Goal: Task Accomplishment & Management: Complete application form

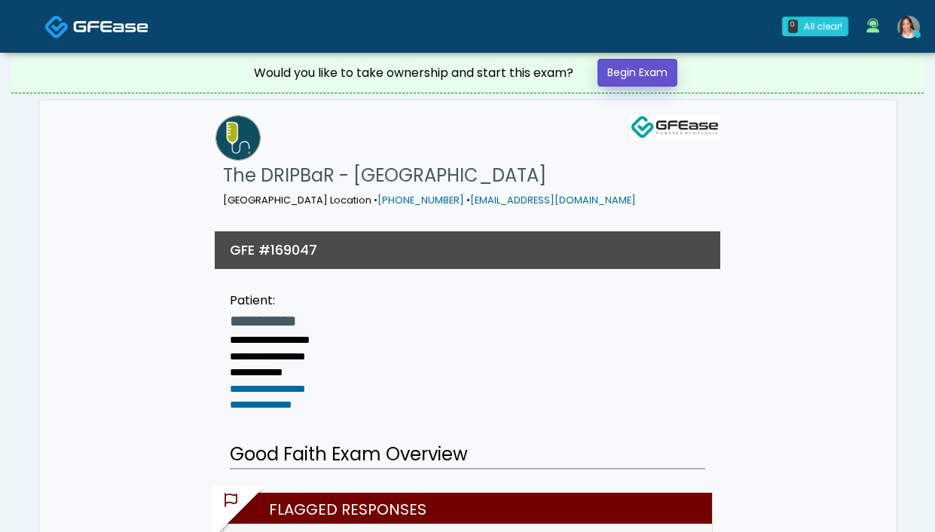
click at [638, 70] on link "Begin Exam" at bounding box center [637, 73] width 80 height 28
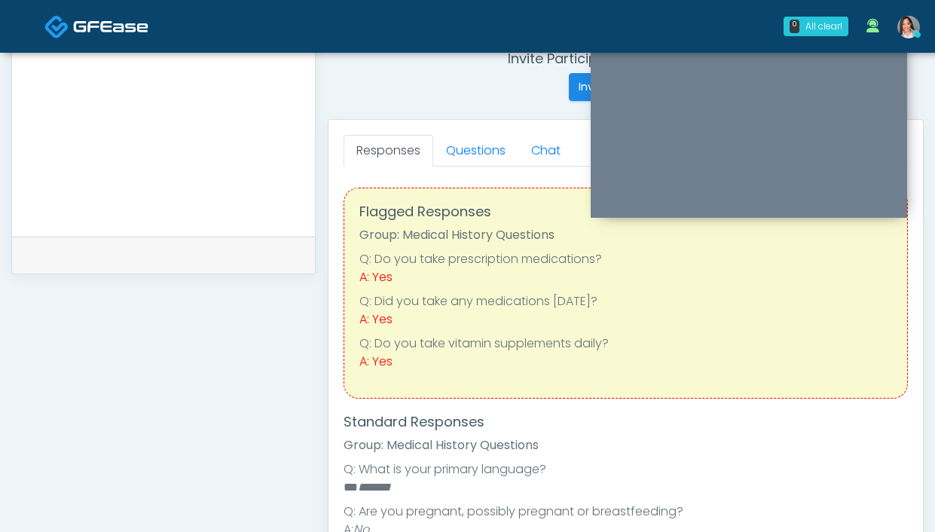
scroll to position [439, 0]
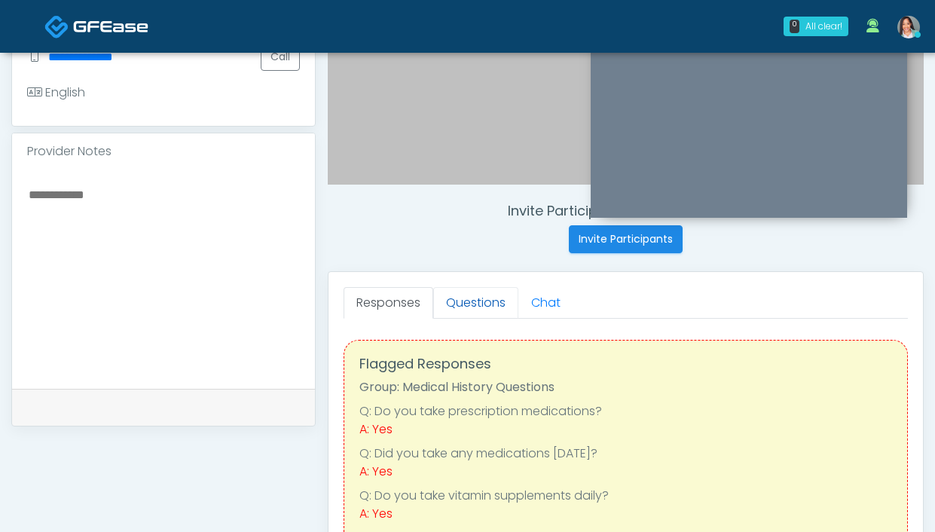
click at [457, 304] on link "Questions" at bounding box center [475, 303] width 85 height 32
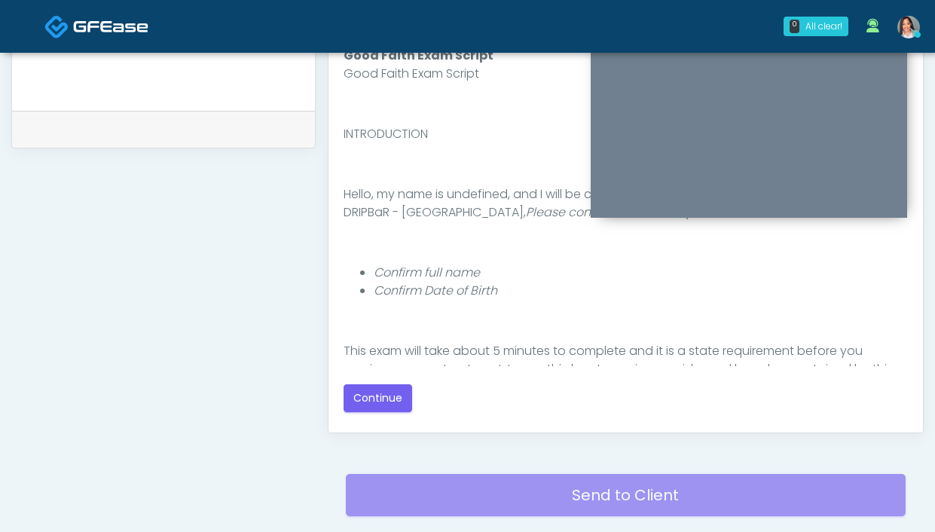
scroll to position [718, 0]
drag, startPoint x: 365, startPoint y: 392, endPoint x: 374, endPoint y: 383, distance: 12.8
click at [367, 390] on button "Continue" at bounding box center [378, 397] width 69 height 28
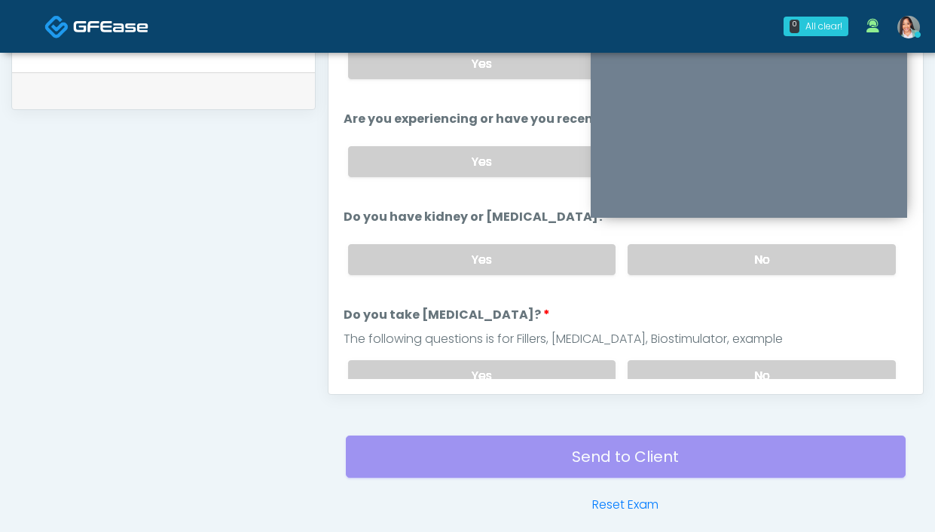
scroll to position [484, 0]
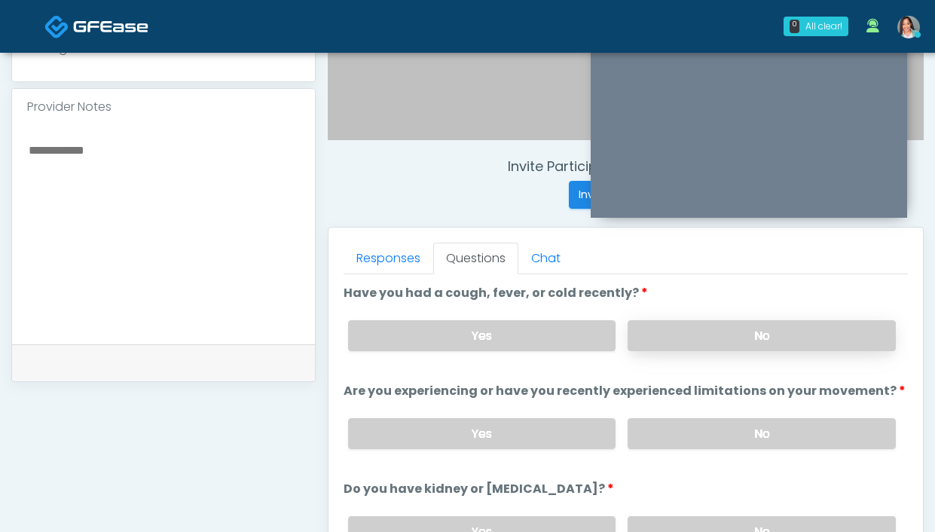
click at [685, 341] on label "No" at bounding box center [762, 335] width 268 height 31
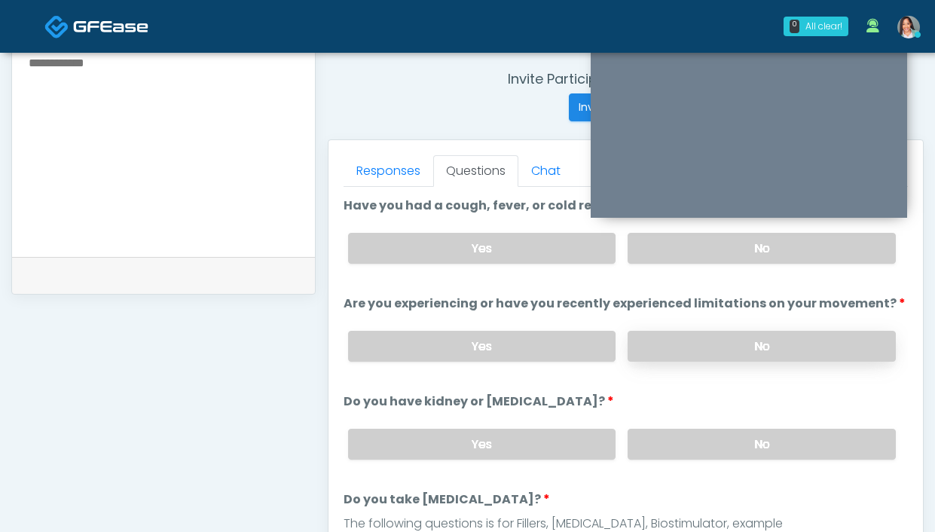
click at [638, 332] on label "No" at bounding box center [762, 346] width 268 height 31
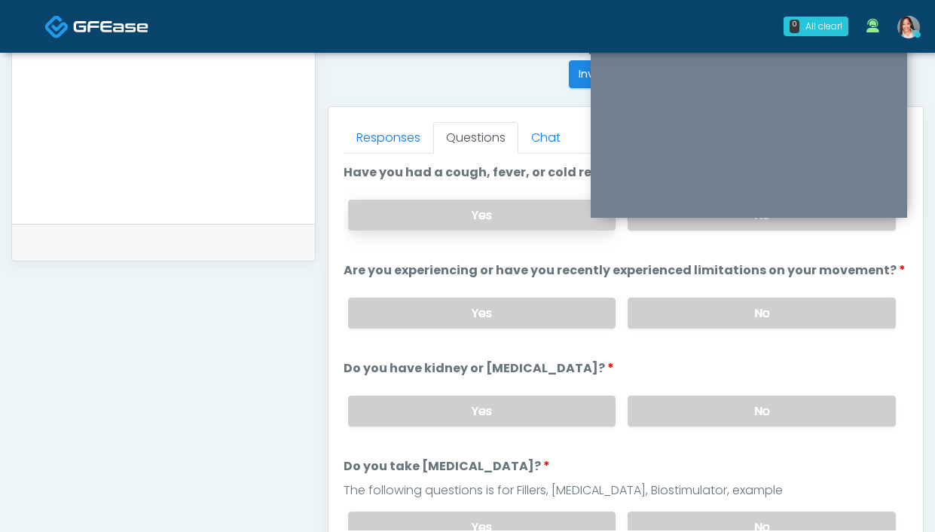
drag, startPoint x: 668, startPoint y: 407, endPoint x: 573, endPoint y: 212, distance: 217.3
click at [668, 406] on label "No" at bounding box center [762, 410] width 268 height 31
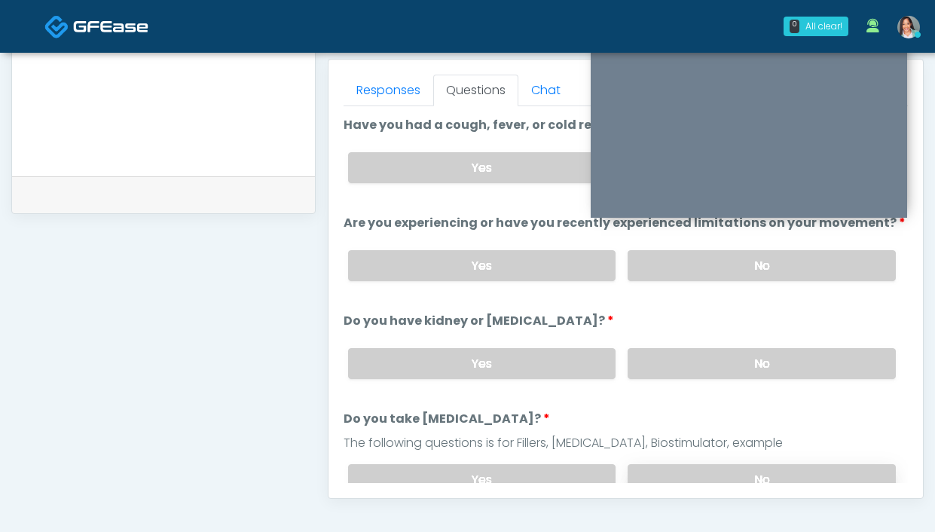
scroll to position [696, 0]
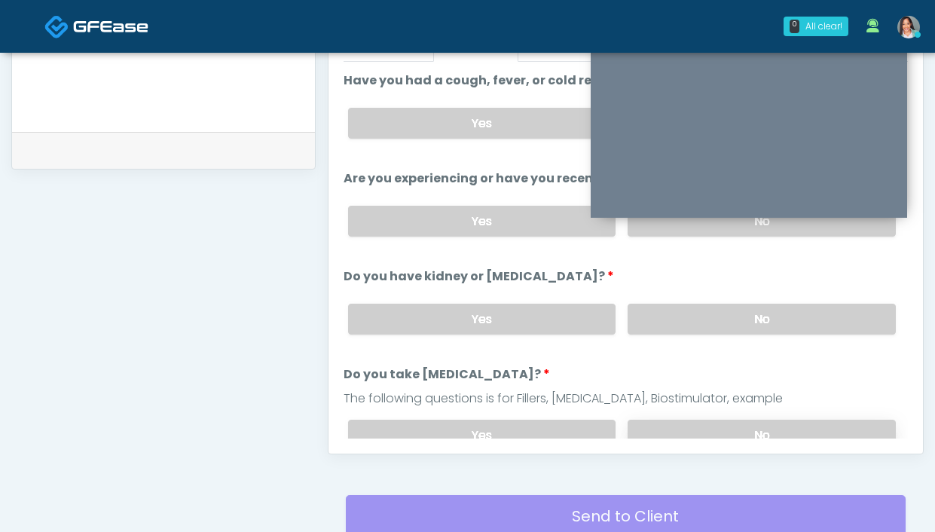
click at [692, 432] on label "No" at bounding box center [762, 435] width 268 height 31
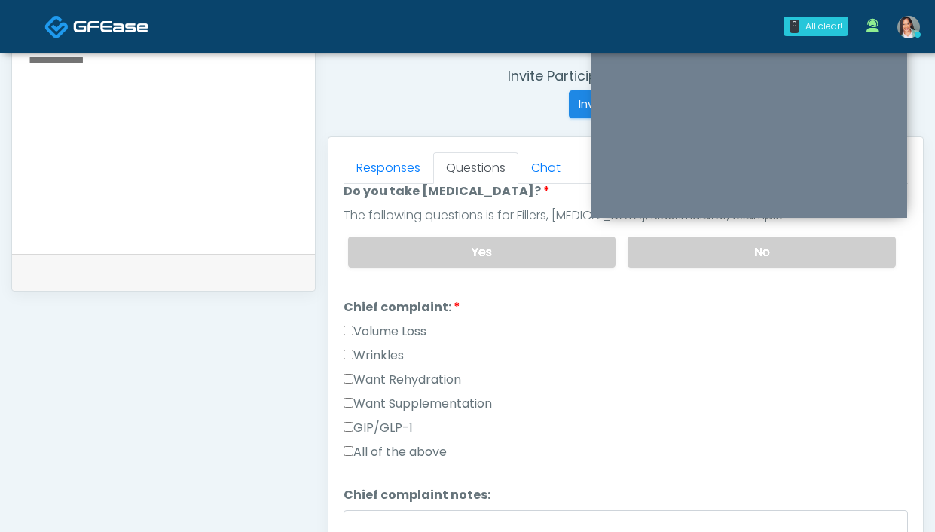
scroll to position [383, 0]
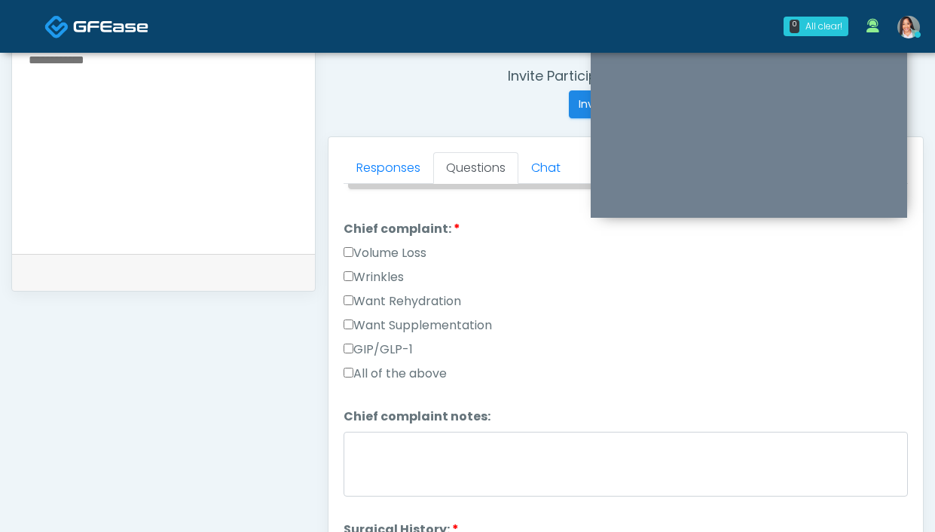
click at [417, 300] on label "Want Rehydration" at bounding box center [403, 301] width 118 height 18
click at [406, 325] on label "Want Supplementation" at bounding box center [418, 325] width 148 height 18
click at [392, 173] on link "Responses" at bounding box center [389, 168] width 90 height 32
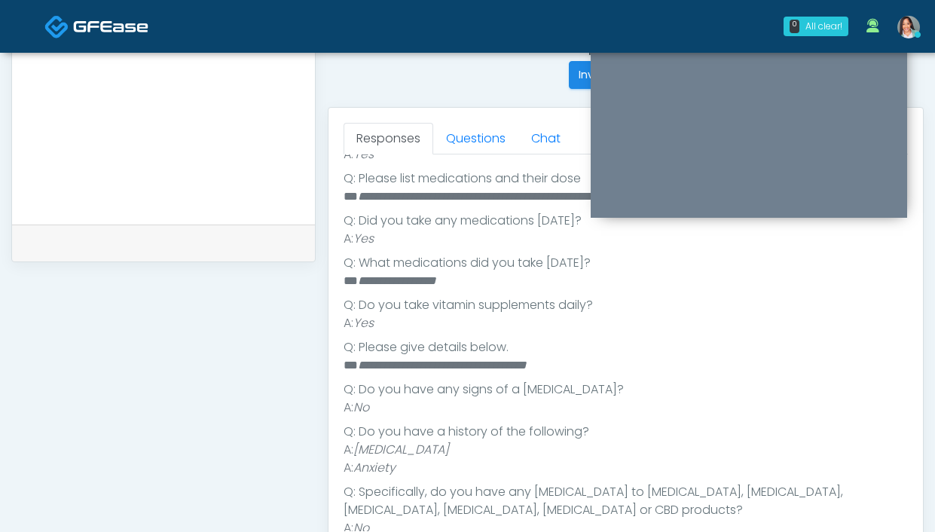
scroll to position [667, 0]
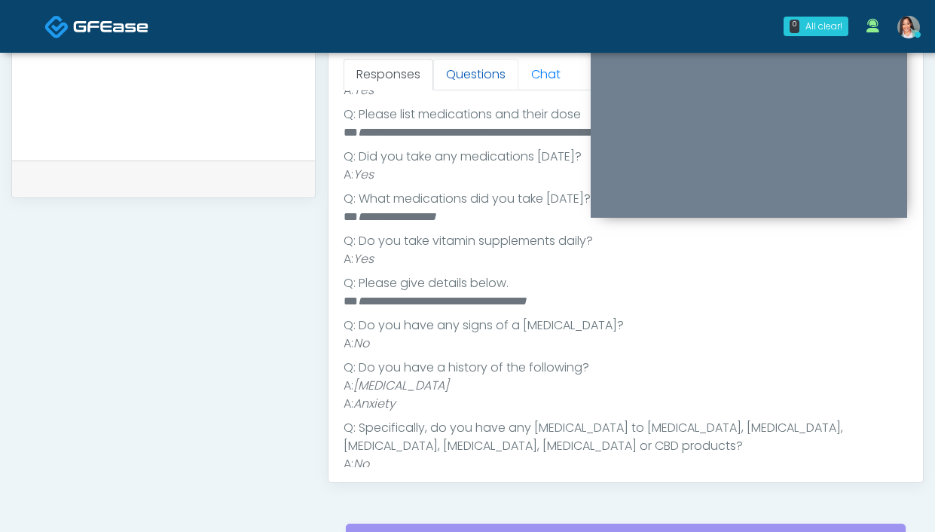
click at [462, 78] on link "Questions" at bounding box center [475, 75] width 85 height 32
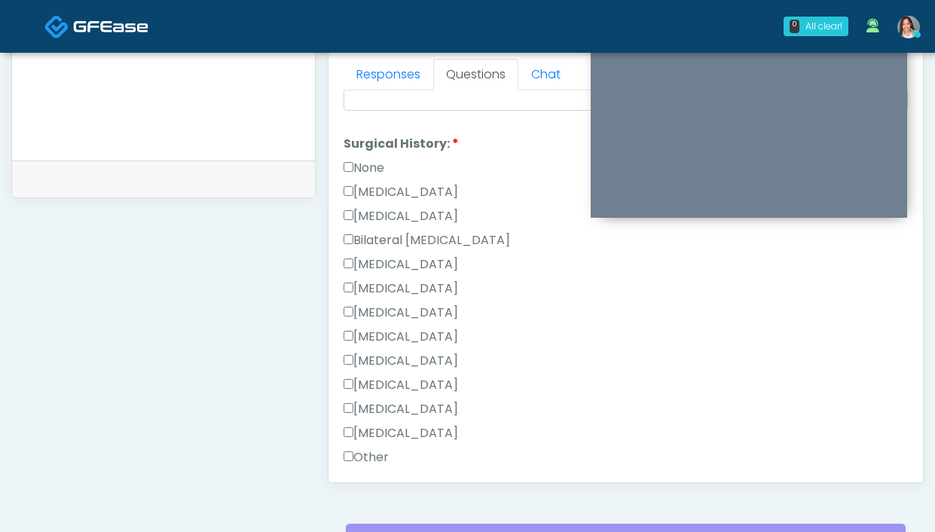
scroll to position [688, 0]
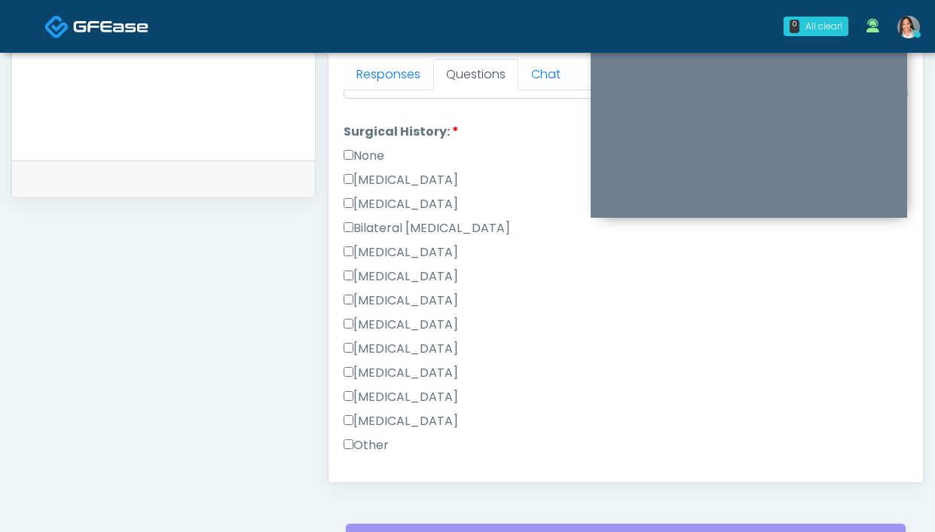
click at [371, 388] on label "Appendectomy" at bounding box center [401, 397] width 115 height 18
drag, startPoint x: 487, startPoint y: 403, endPoint x: 354, endPoint y: 396, distance: 132.8
click at [354, 396] on div "Appendectomy" at bounding box center [626, 400] width 564 height 24
copy label "Appendectomy"
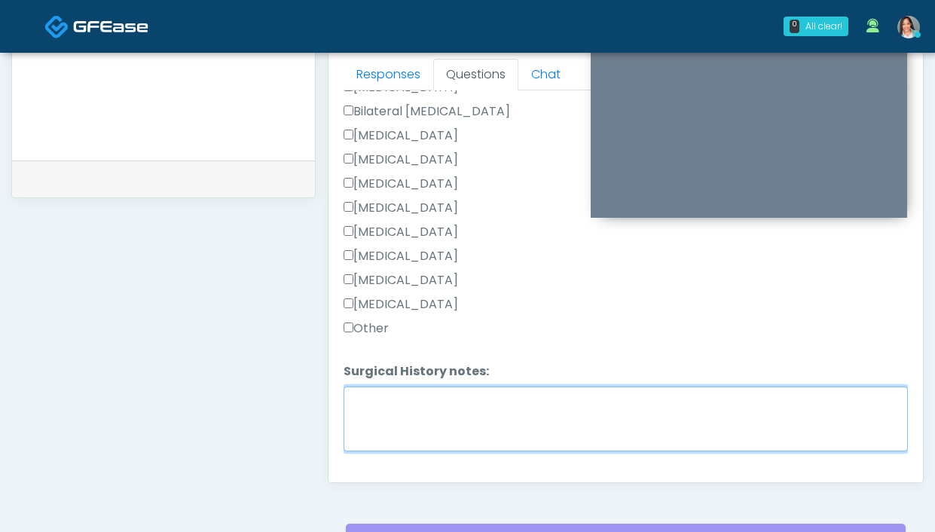
click at [392, 410] on textarea "Surgical History notes:" at bounding box center [626, 418] width 564 height 65
paste textarea "**********"
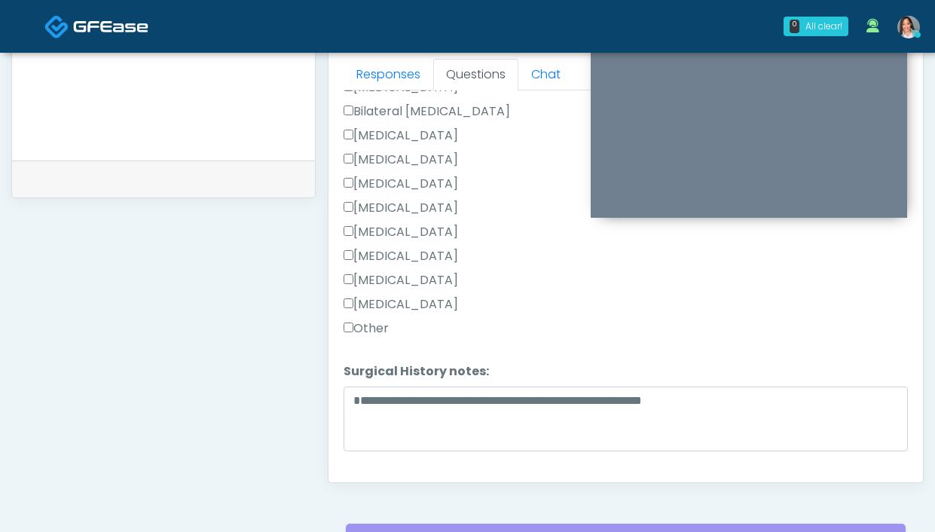
click at [383, 321] on label "Other" at bounding box center [366, 328] width 45 height 18
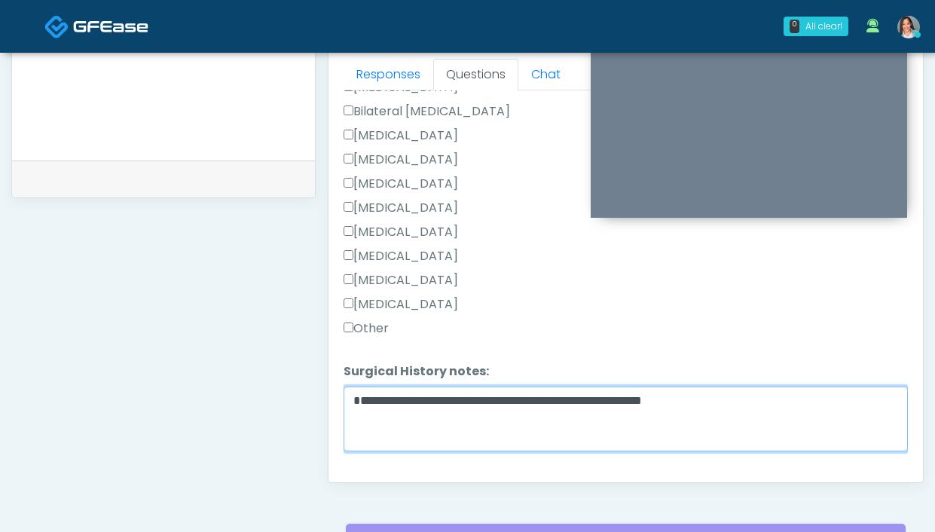
click at [768, 394] on textarea "**********" at bounding box center [626, 418] width 564 height 65
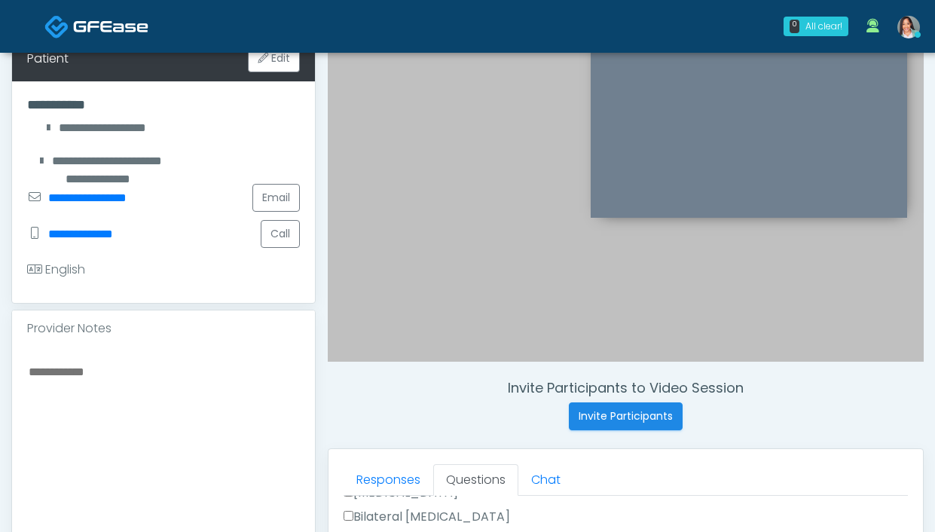
scroll to position [709, 0]
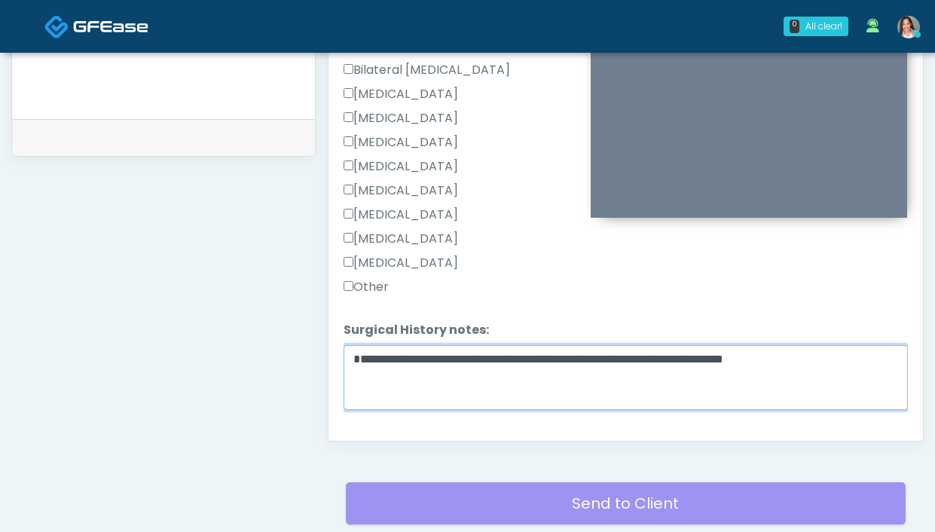
click at [776, 355] on textarea "**********" at bounding box center [626, 377] width 564 height 65
click at [779, 357] on textarea "**********" at bounding box center [626, 377] width 564 height 65
click at [607, 357] on textarea "**********" at bounding box center [626, 377] width 564 height 65
click at [536, 359] on textarea "**********" at bounding box center [626, 377] width 564 height 65
click at [452, 355] on textarea "**********" at bounding box center [626, 377] width 564 height 65
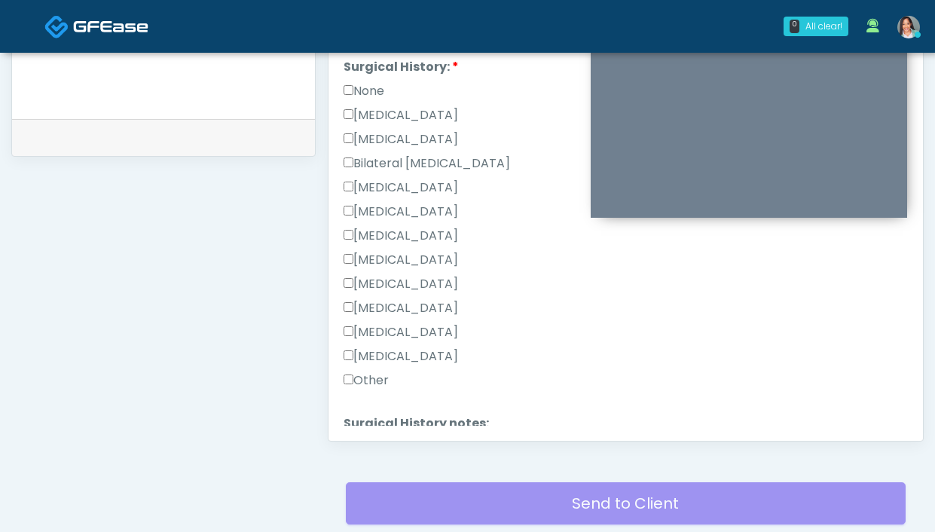
scroll to position [700, 0]
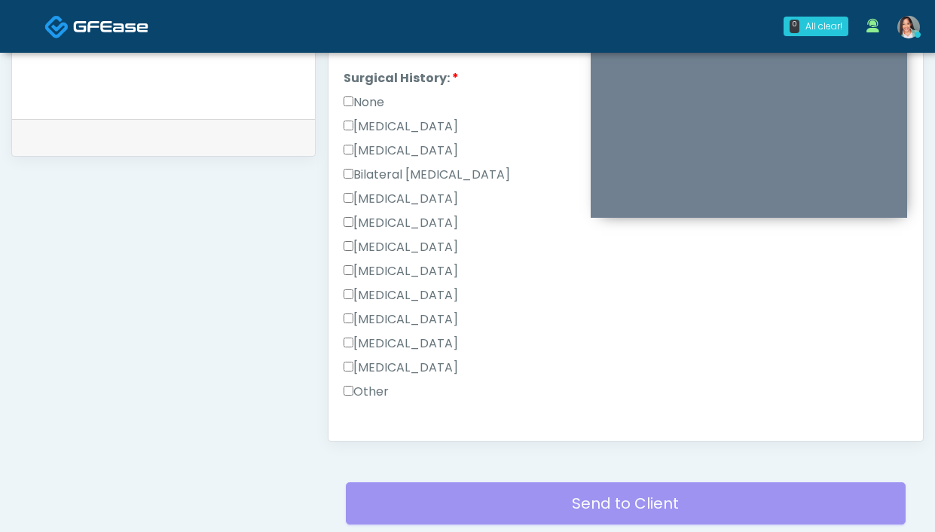
type textarea "**********"
click at [402, 125] on label "Cesarean Section" at bounding box center [401, 127] width 115 height 18
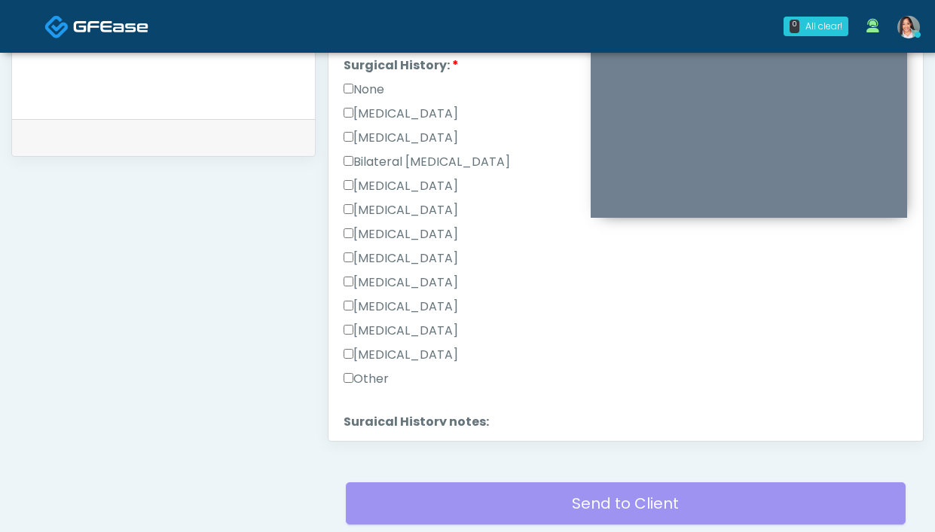
scroll to position [837, 0]
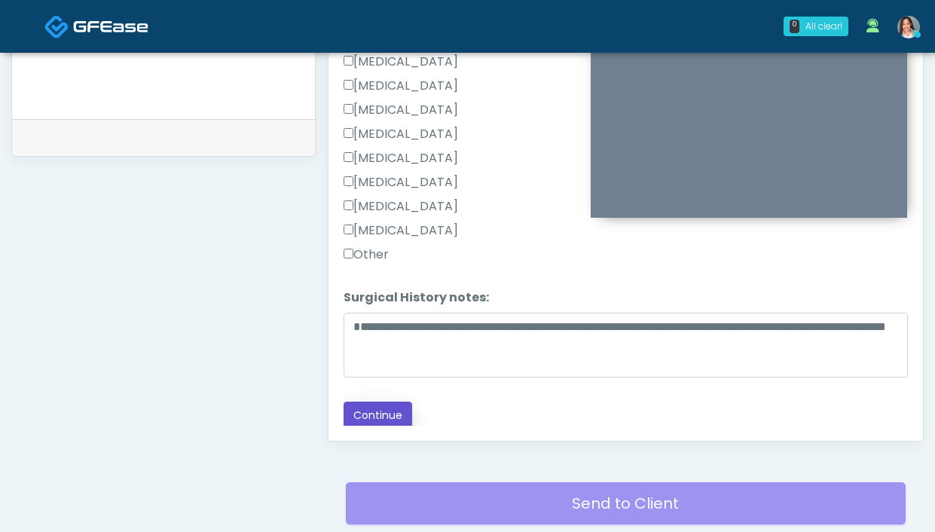
click at [377, 414] on button "Continue" at bounding box center [378, 416] width 69 height 28
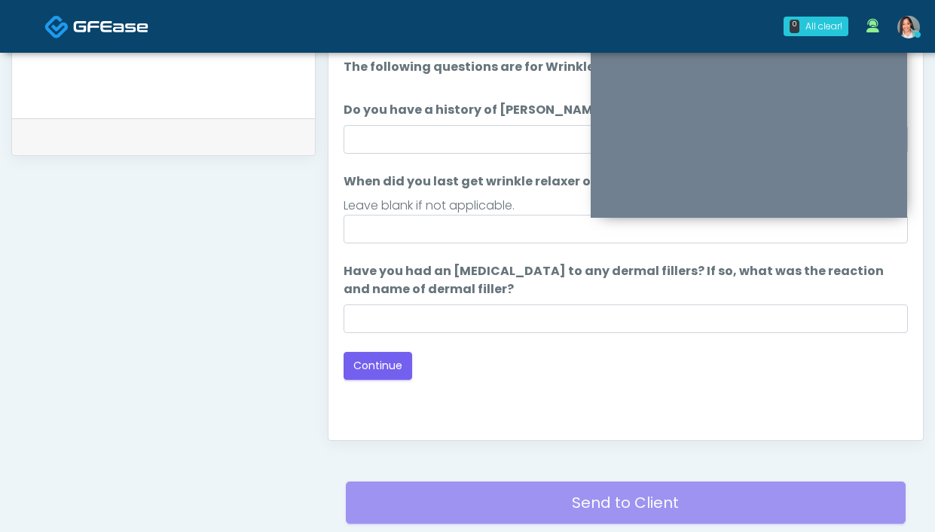
scroll to position [586, 0]
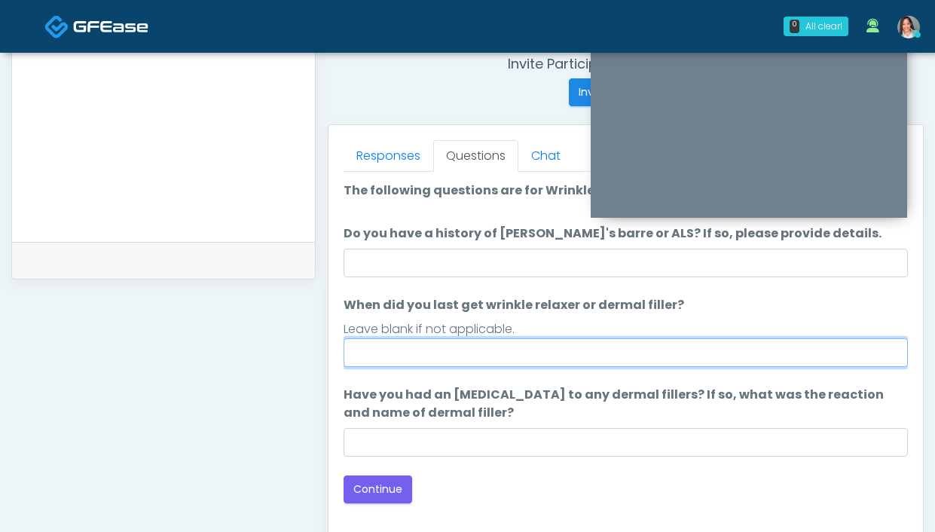
click at [538, 347] on input "When did you last get wrinkle relaxer or dermal filler?" at bounding box center [626, 352] width 564 height 29
type input "**********"
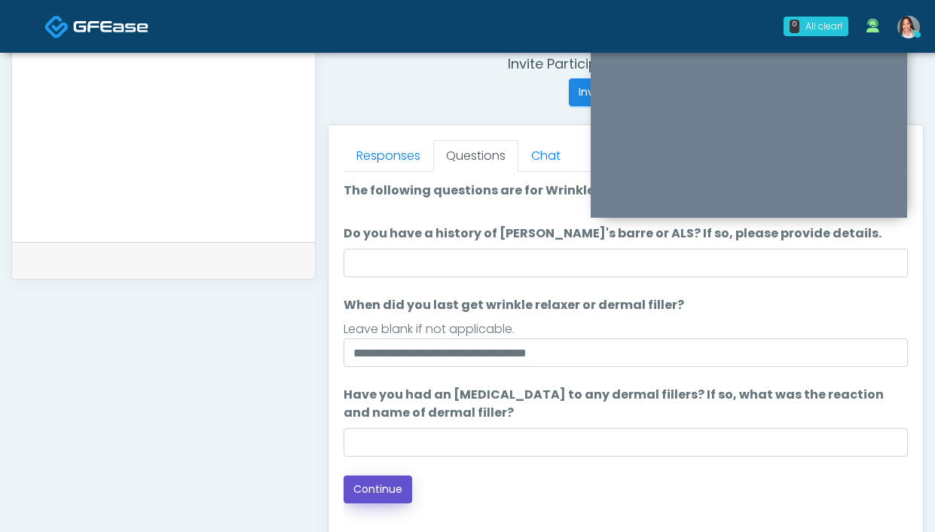
click at [393, 500] on button "Continue" at bounding box center [378, 489] width 69 height 28
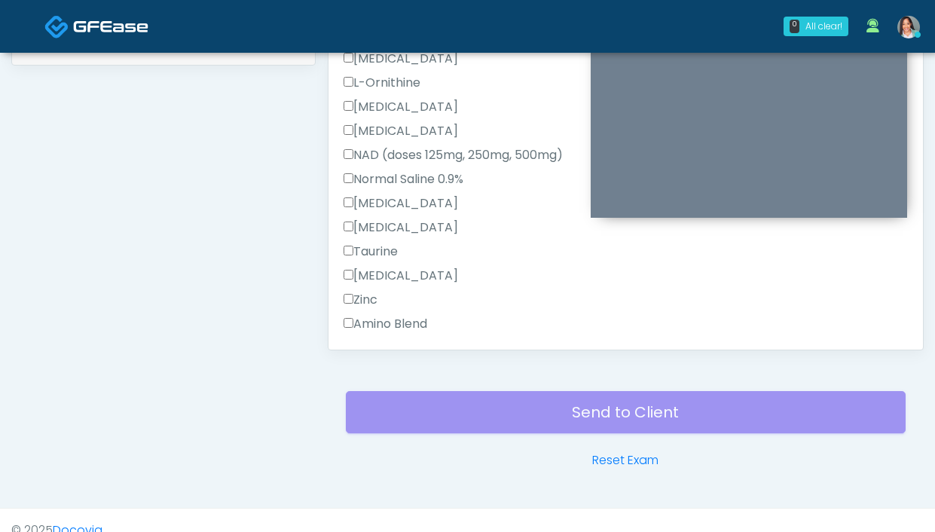
scroll to position [642, 0]
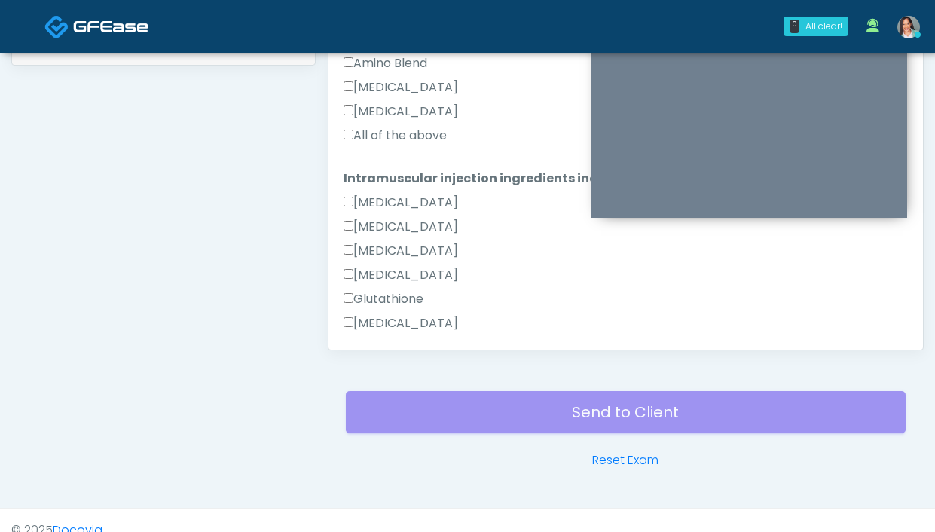
click at [392, 144] on label "All of the above" at bounding box center [395, 136] width 103 height 18
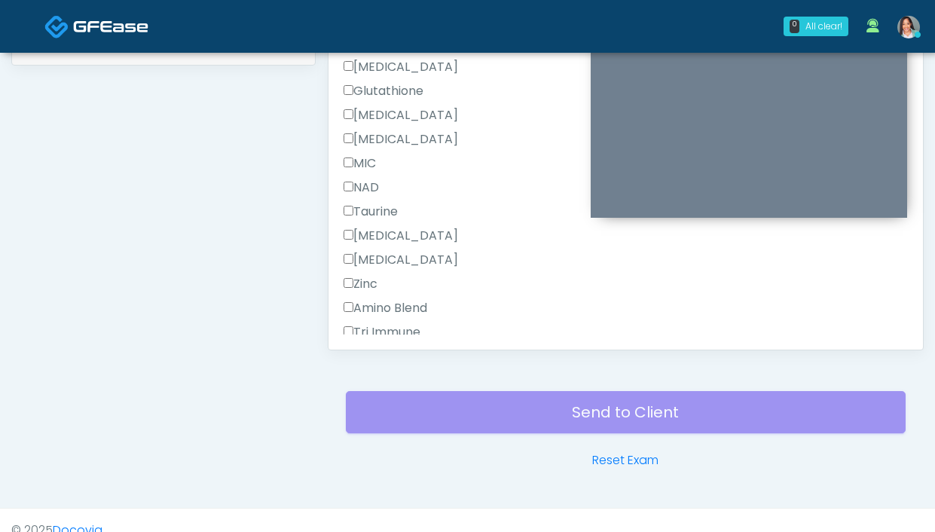
scroll to position [1005, 0]
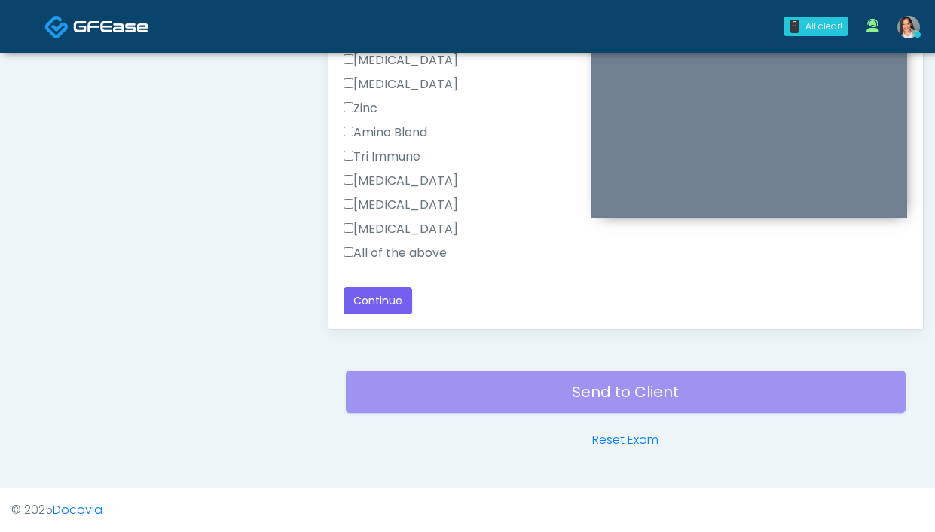
drag, startPoint x: 435, startPoint y: 251, endPoint x: 250, endPoint y: 270, distance: 186.4
click at [435, 251] on label "All of the above" at bounding box center [395, 253] width 103 height 18
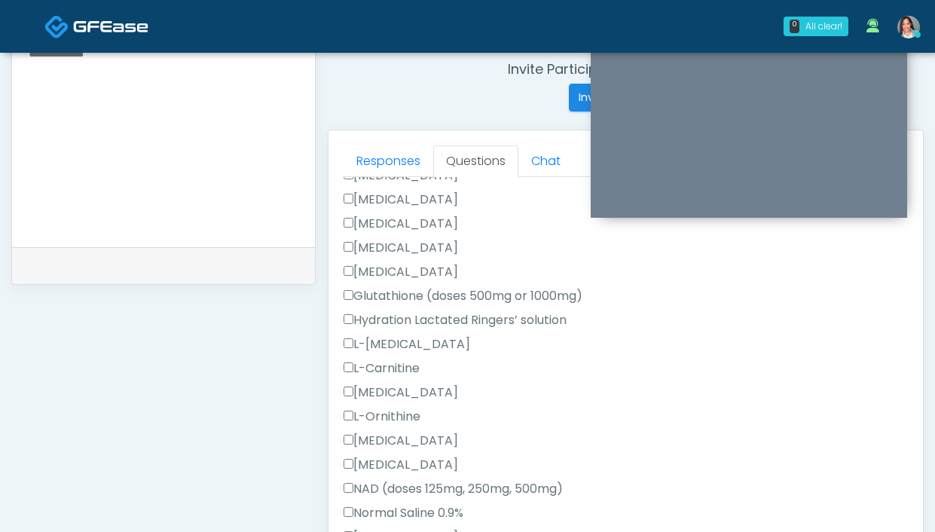
scroll to position [61, 0]
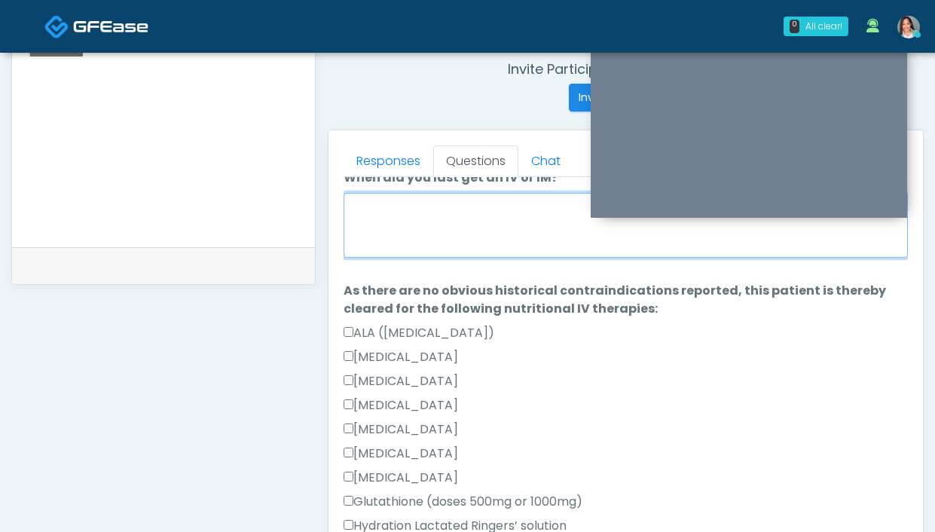
click at [423, 247] on textarea "When did you last get an IV or IM?" at bounding box center [626, 225] width 564 height 65
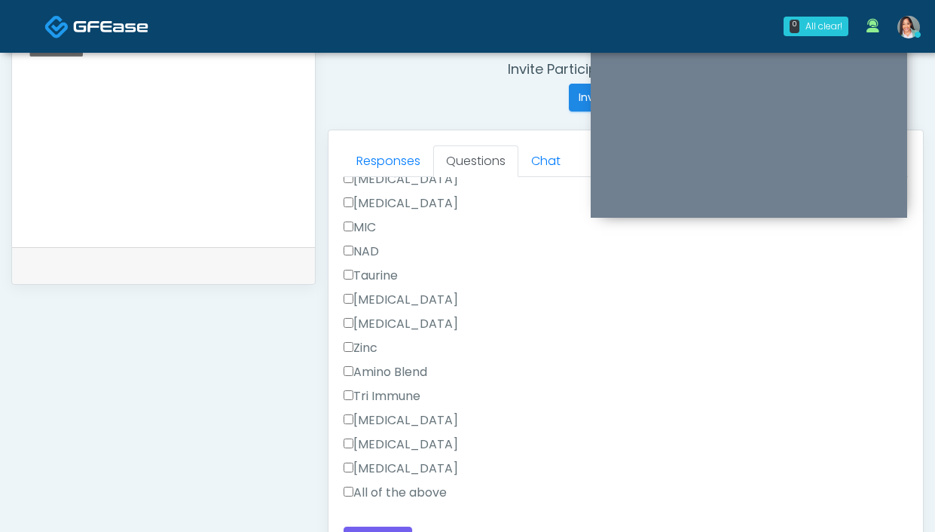
scroll to position [820, 0]
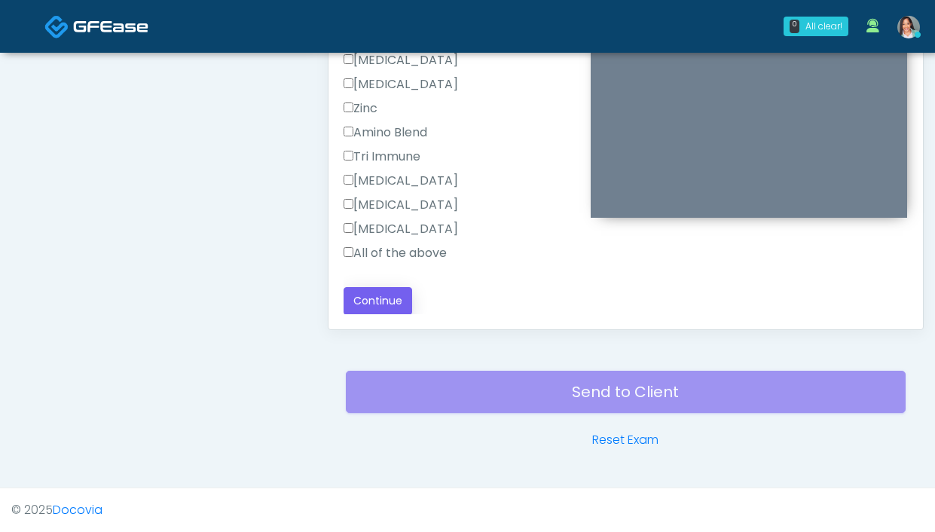
type textarea "*********"
click at [384, 307] on button "Continue" at bounding box center [378, 301] width 69 height 28
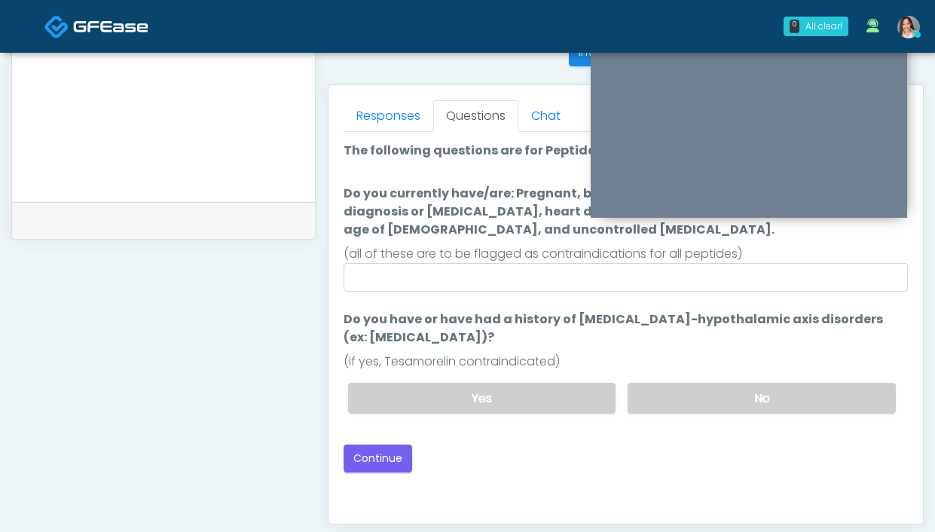
scroll to position [627, 0]
click at [684, 403] on label "No" at bounding box center [762, 397] width 268 height 31
click at [389, 454] on button "Continue" at bounding box center [378, 458] width 69 height 28
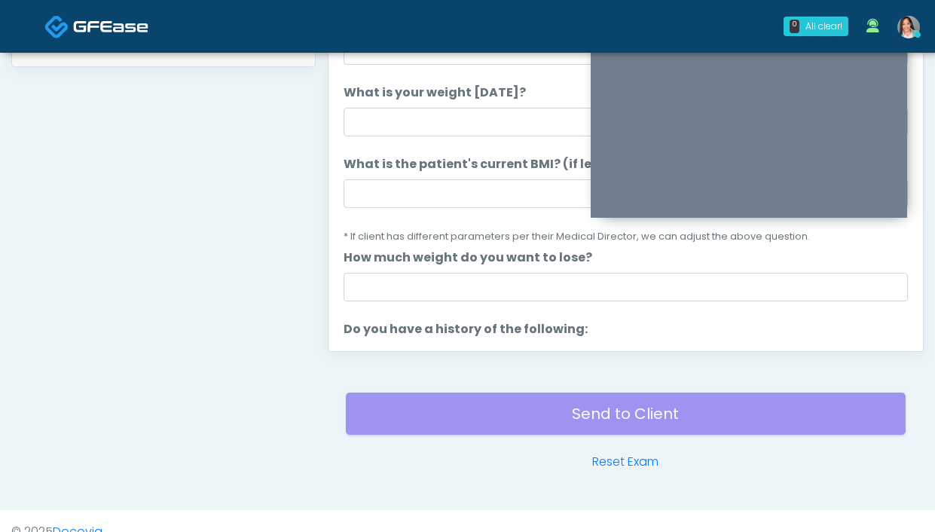
scroll to position [620, 0]
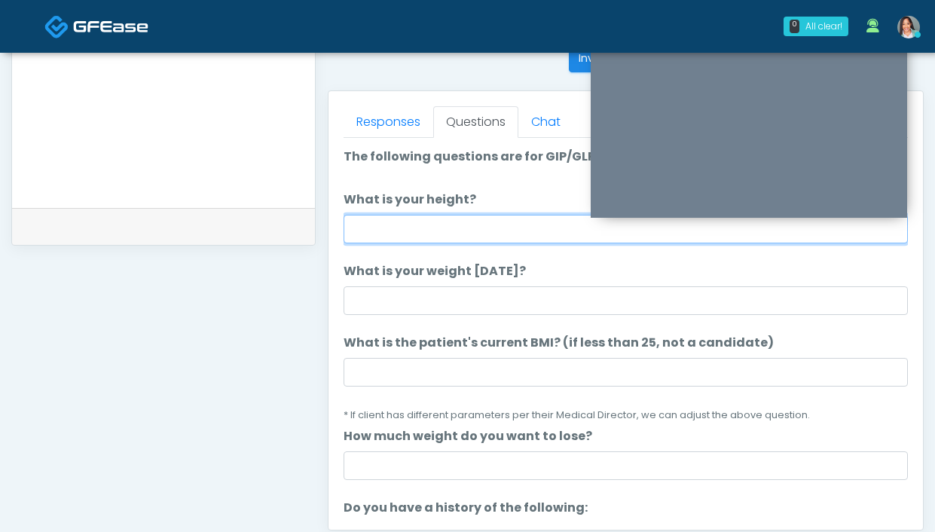
click at [378, 231] on input "What is your height?" at bounding box center [626, 229] width 564 height 29
type input "*****"
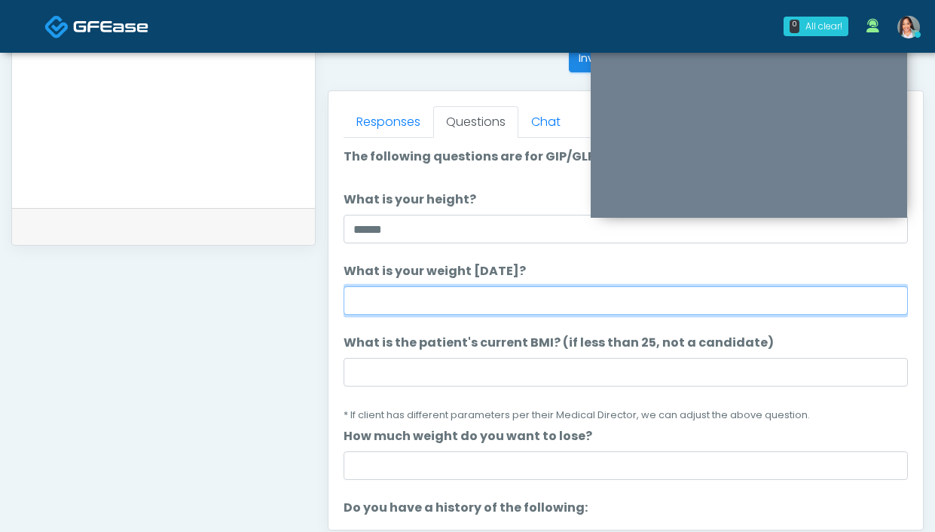
click at [478, 308] on input "What is your weight today?" at bounding box center [626, 300] width 564 height 29
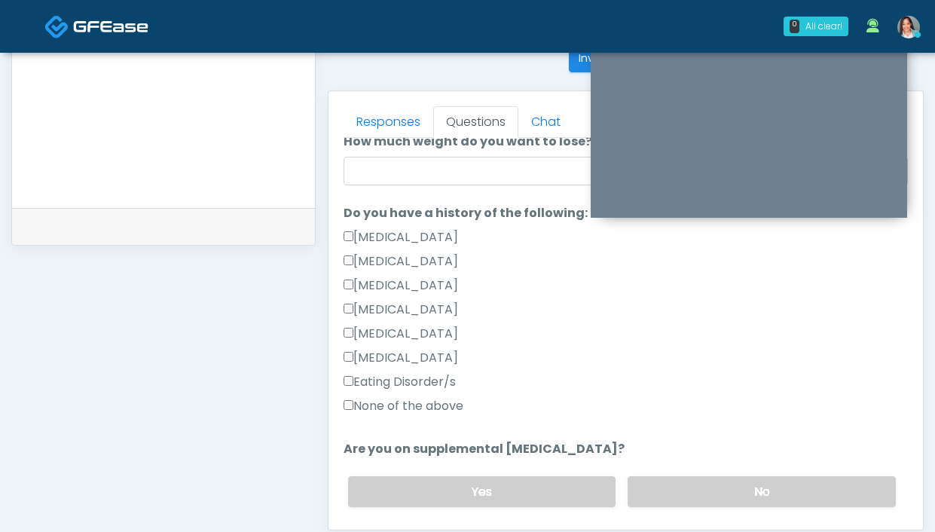
scroll to position [379, 0]
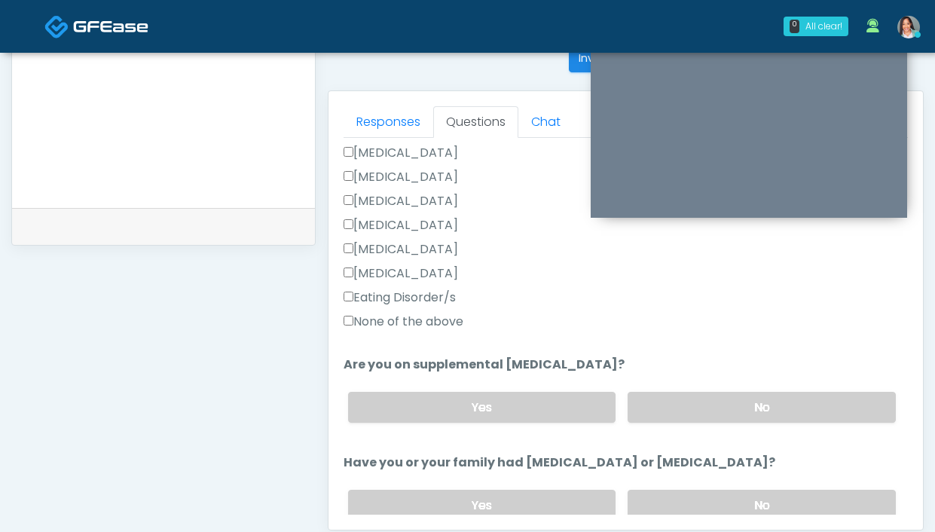
type input "**********"
click at [401, 318] on label "None of the above" at bounding box center [404, 322] width 120 height 18
click at [672, 410] on label "No" at bounding box center [762, 407] width 268 height 31
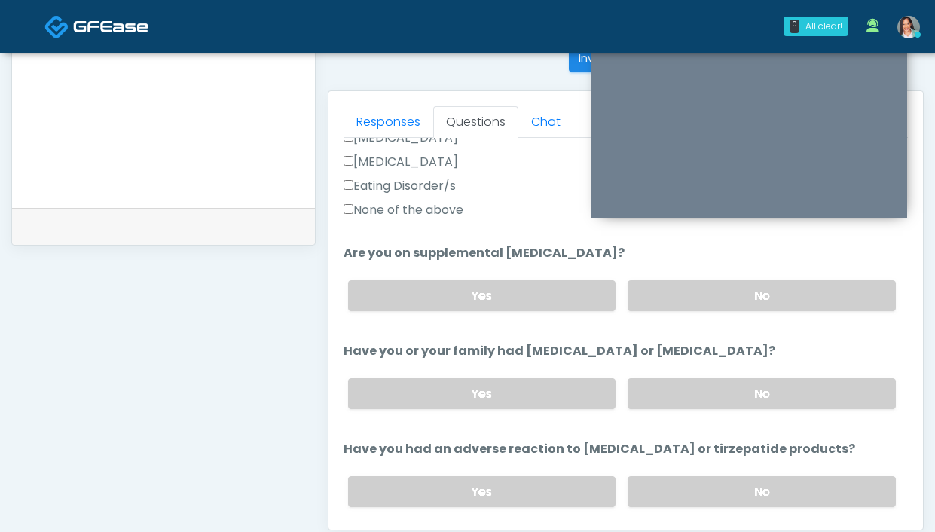
scroll to position [530, 0]
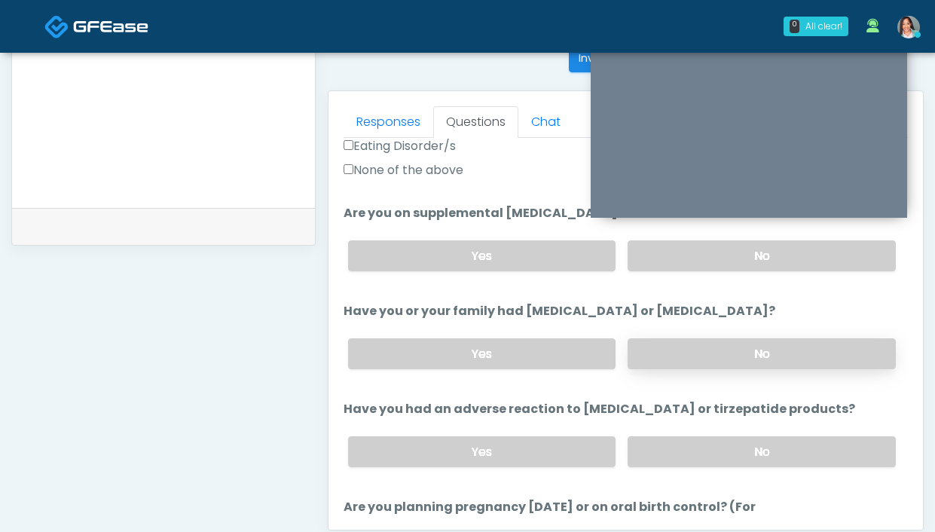
click at [695, 359] on label "No" at bounding box center [762, 353] width 268 height 31
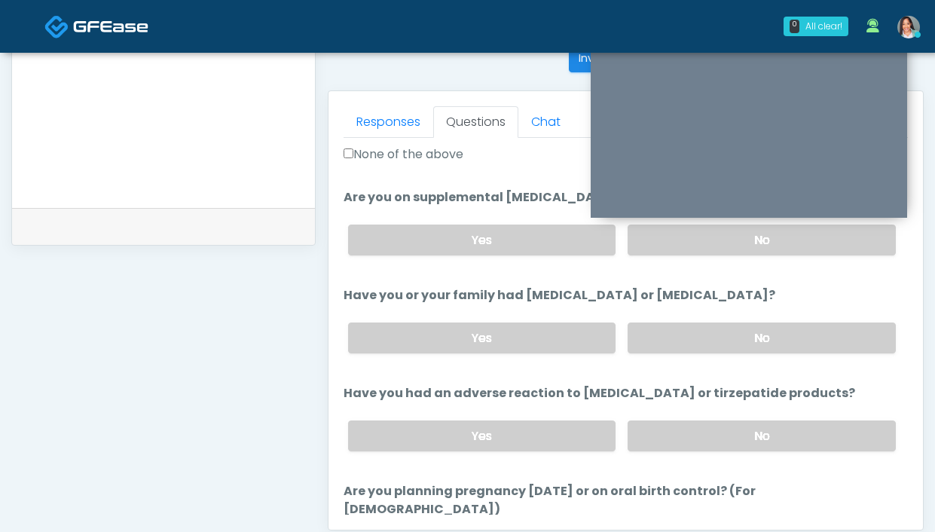
scroll to position [547, 0]
click at [673, 432] on label "No" at bounding box center [762, 435] width 268 height 31
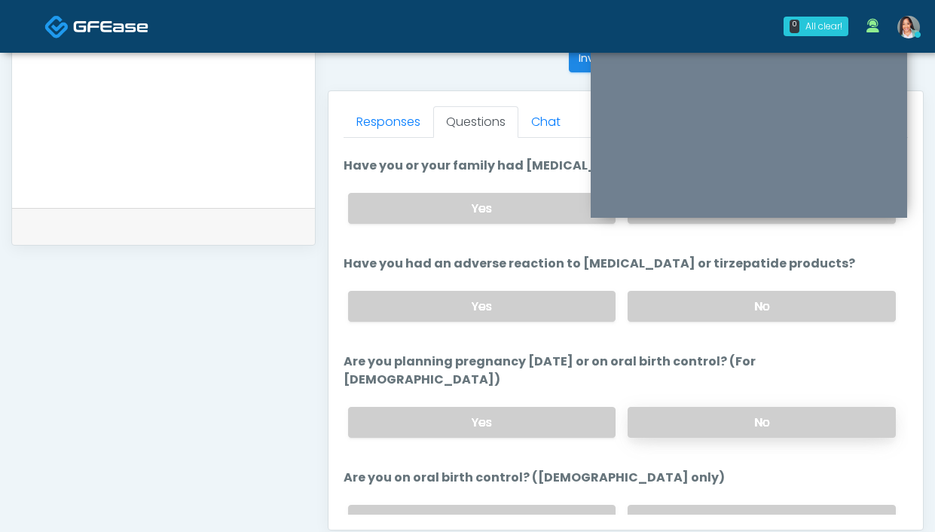
click at [658, 407] on label "No" at bounding box center [762, 422] width 268 height 31
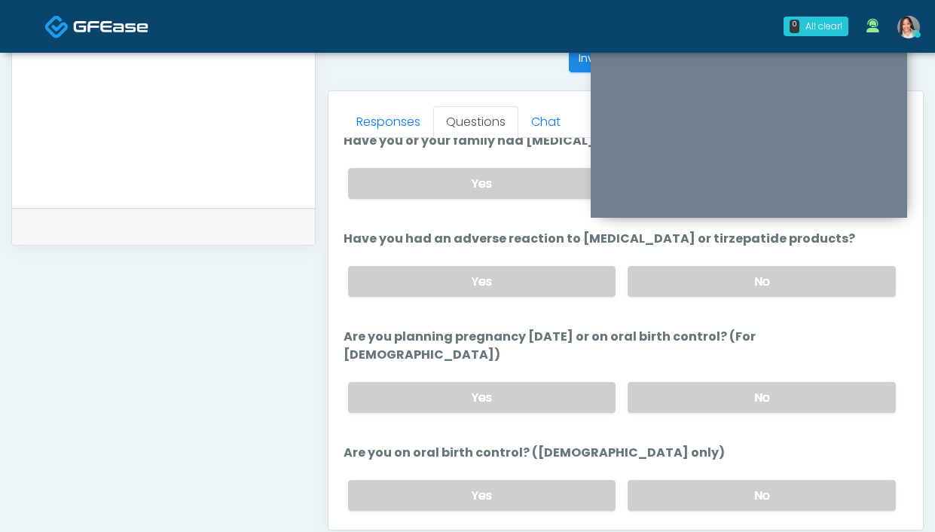
scroll to position [701, 0]
click at [709, 480] on label "No" at bounding box center [762, 495] width 268 height 31
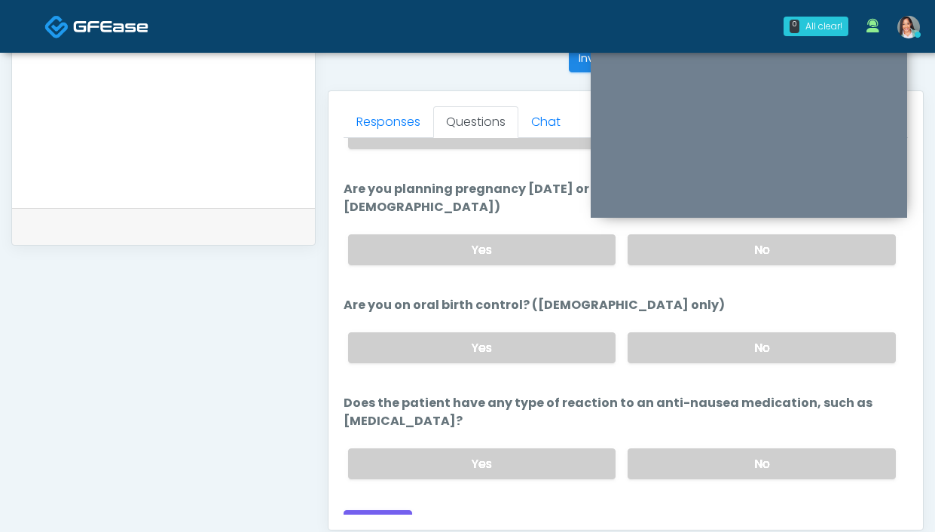
scroll to position [849, 0]
click at [661, 450] on label "No" at bounding box center [762, 462] width 268 height 31
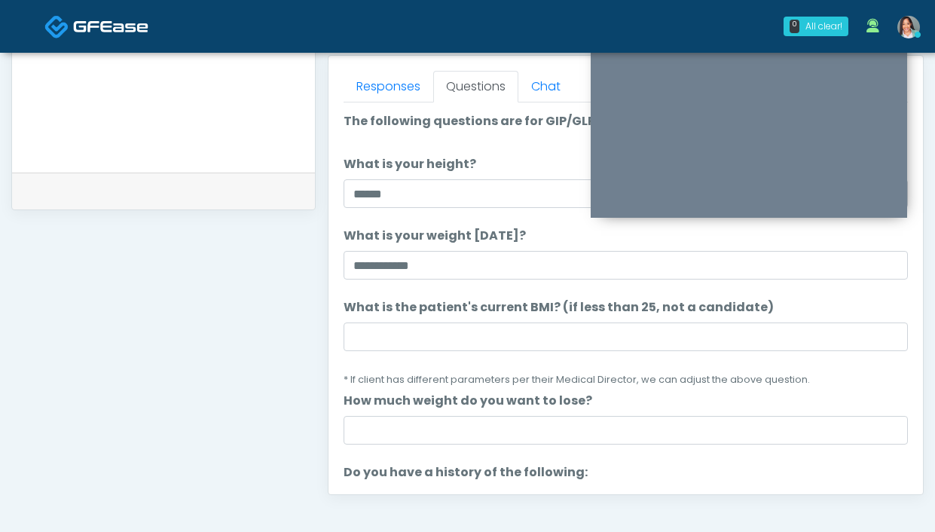
scroll to position [655, 0]
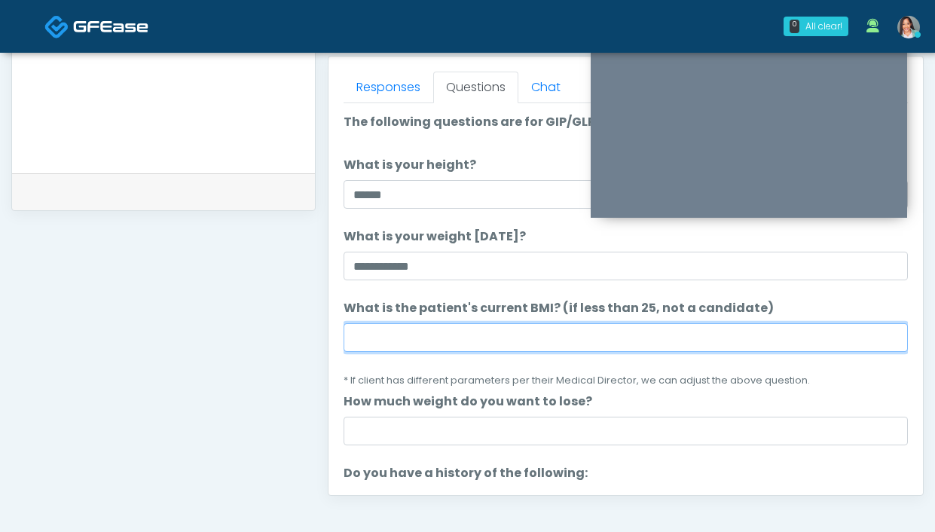
click at [497, 337] on input "What is the patient's current BMI? (if less than 25, not a candidate)" at bounding box center [626, 337] width 564 height 29
type input "****"
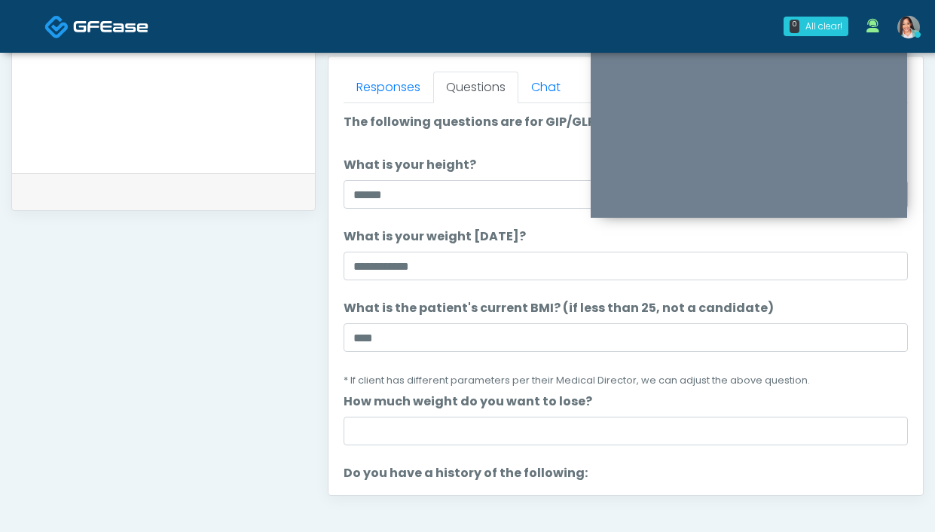
click at [133, 129] on textarea at bounding box center [163, 61] width 273 height 184
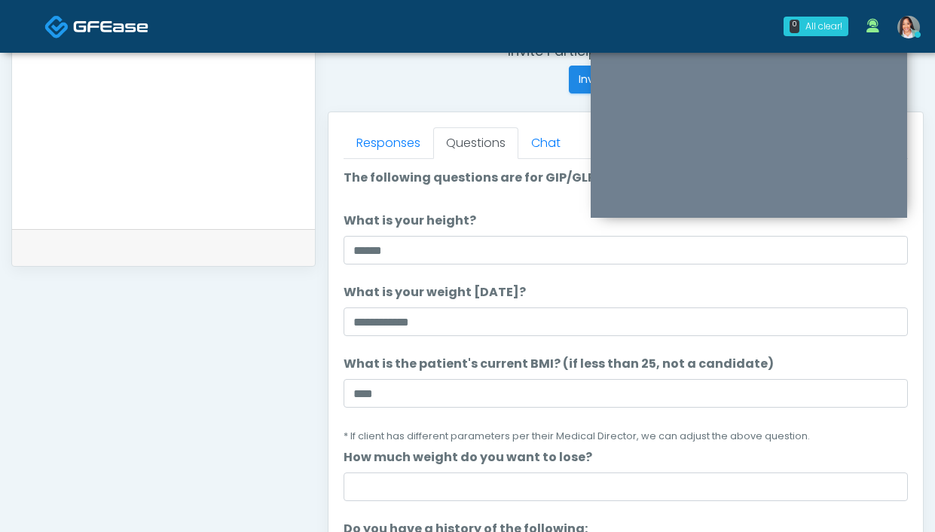
scroll to position [526, 0]
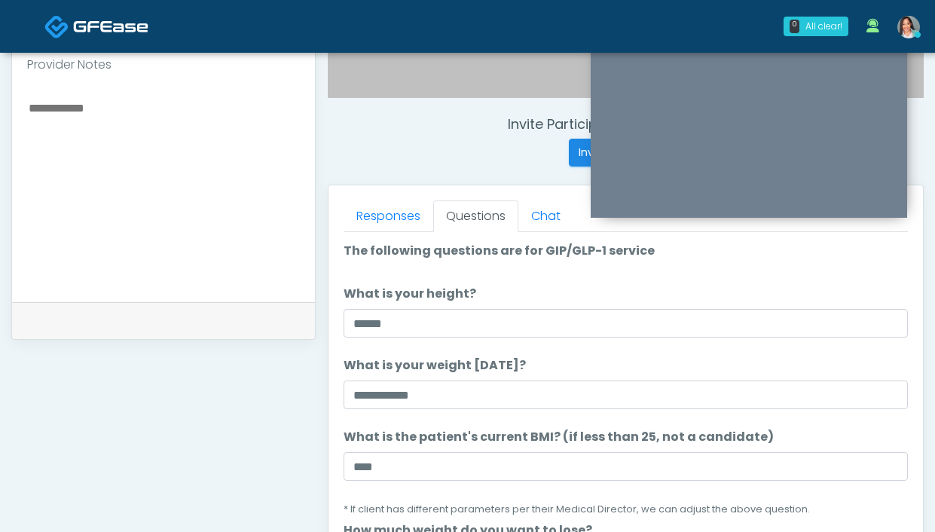
click at [148, 128] on textarea at bounding box center [163, 190] width 273 height 184
type textarea "**********"
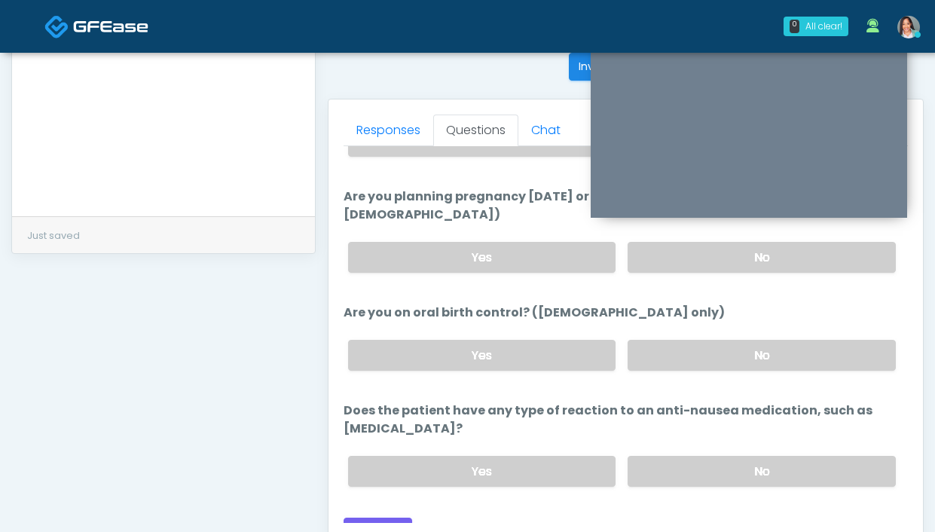
scroll to position [820, 0]
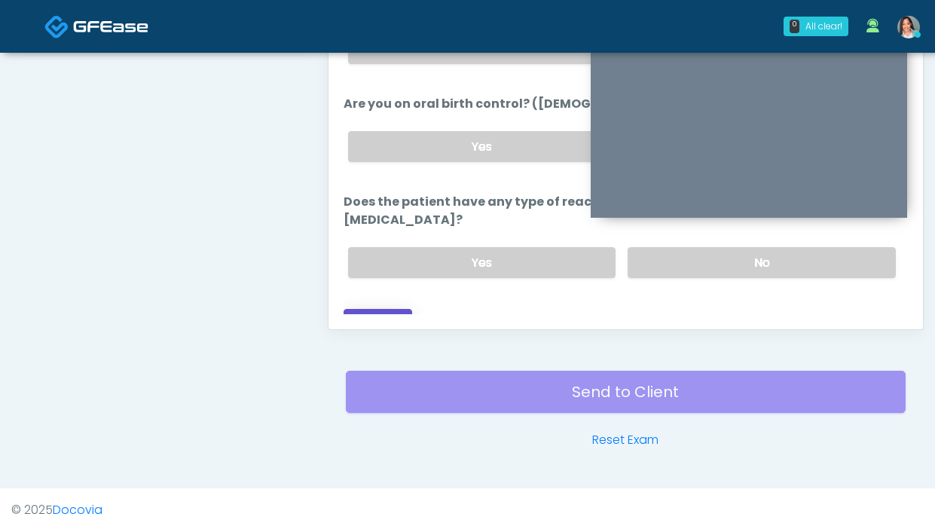
click at [378, 309] on button "Continue" at bounding box center [378, 323] width 69 height 28
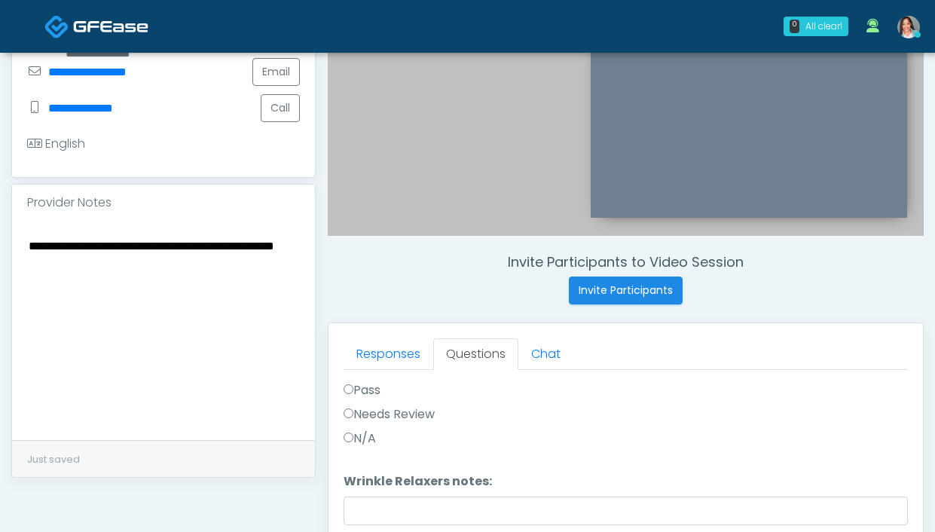
scroll to position [0, 0]
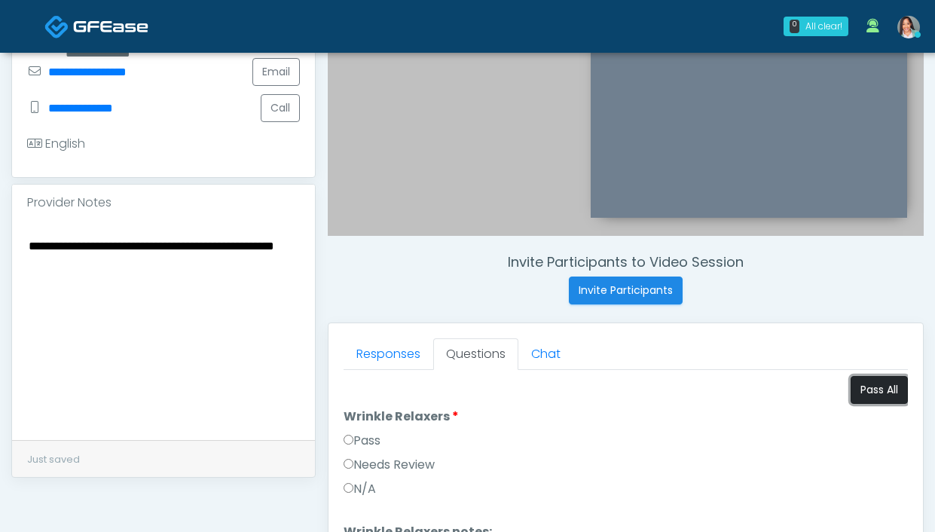
click at [875, 401] on button "Pass All" at bounding box center [879, 390] width 57 height 28
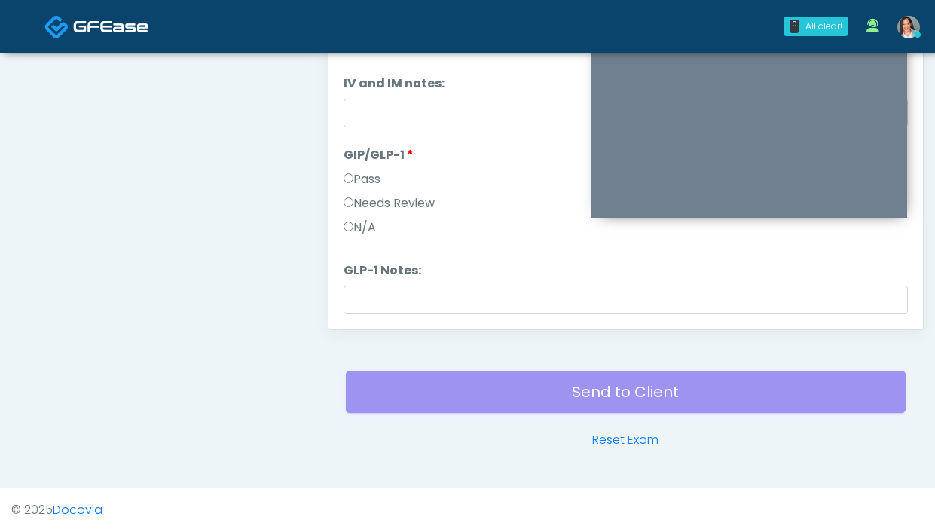
scroll to position [436, 0]
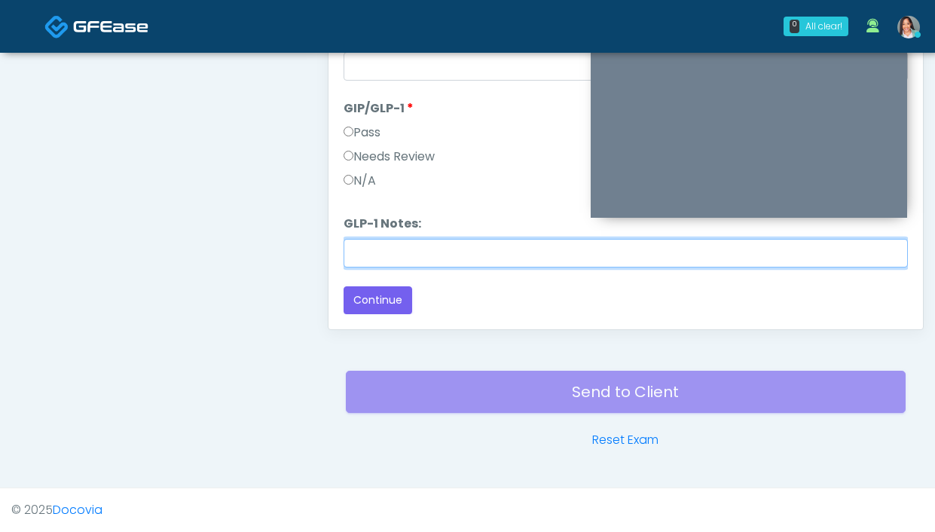
click at [393, 243] on input "GLP-1 Notes:" at bounding box center [626, 253] width 564 height 29
type input "**********"
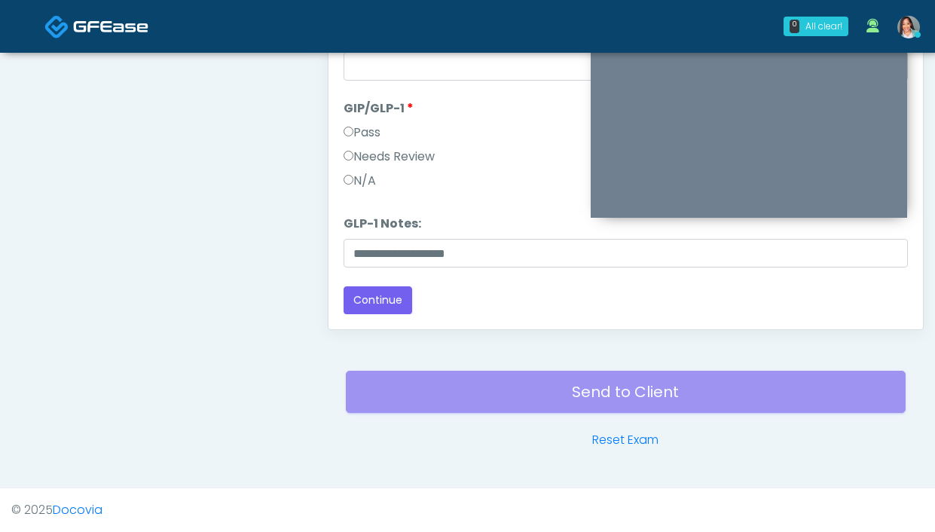
click at [407, 155] on label "Needs Review" at bounding box center [389, 157] width 91 height 18
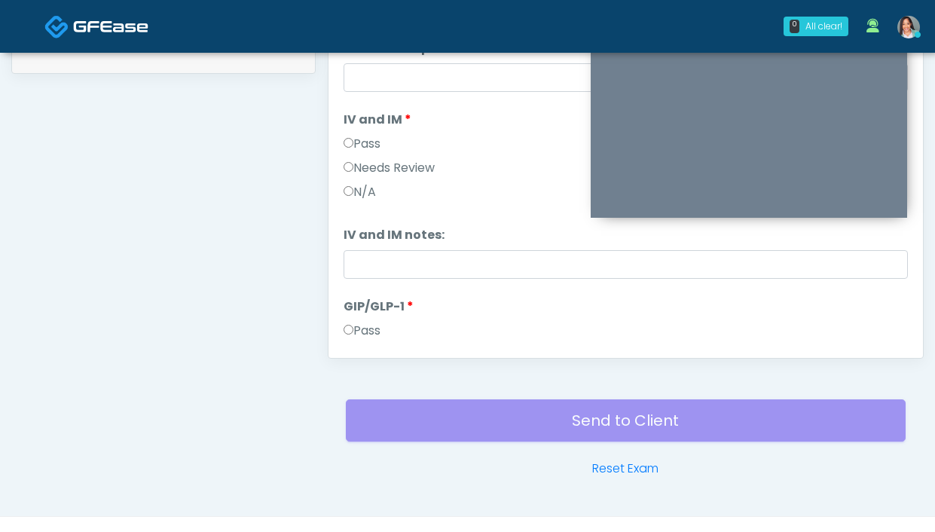
scroll to position [0, 0]
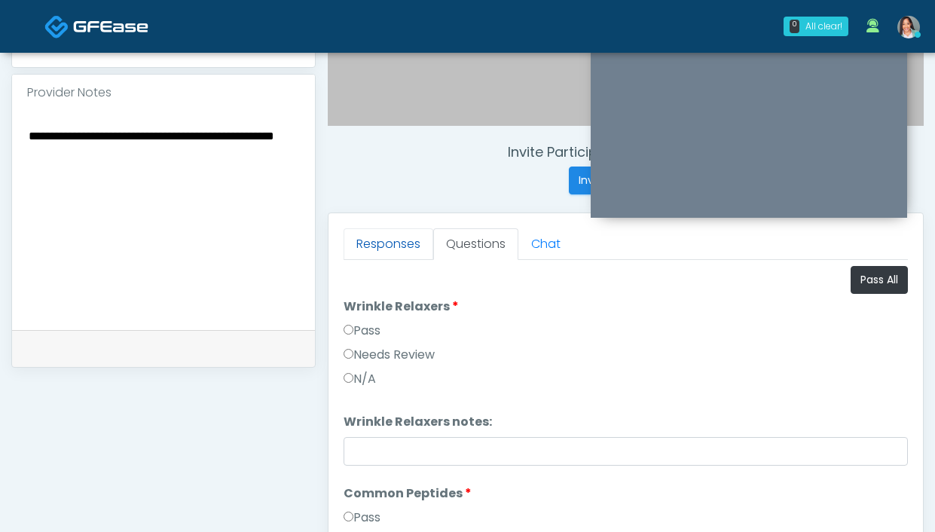
click at [379, 242] on link "Responses" at bounding box center [389, 244] width 90 height 32
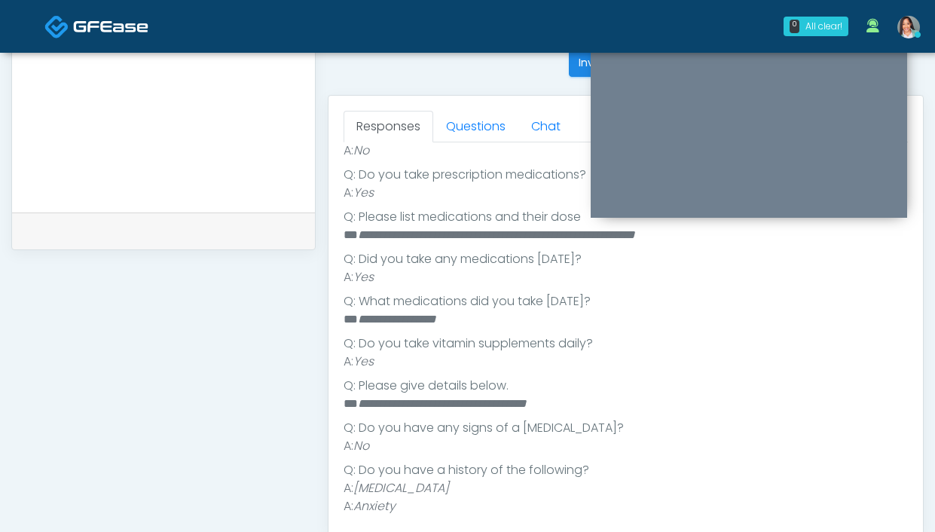
scroll to position [508, 0]
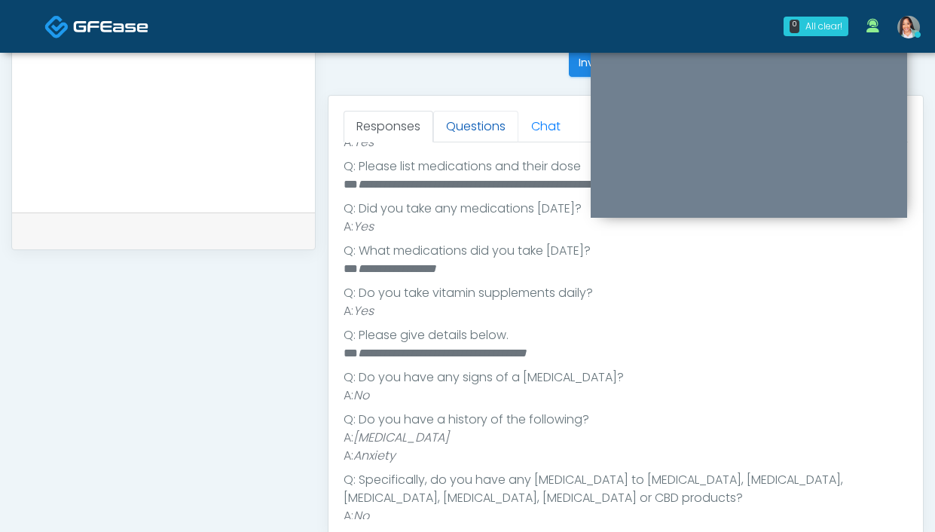
click at [439, 124] on link "Questions" at bounding box center [475, 127] width 85 height 32
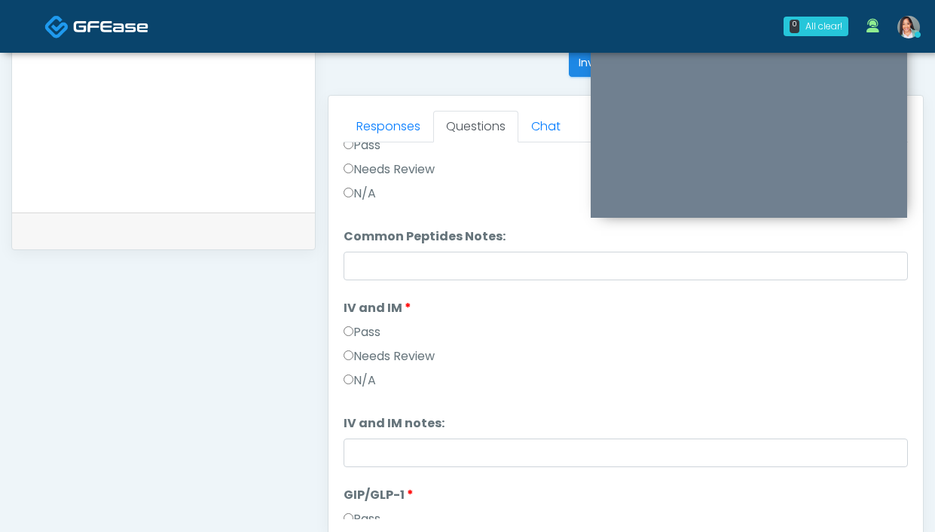
scroll to position [436, 0]
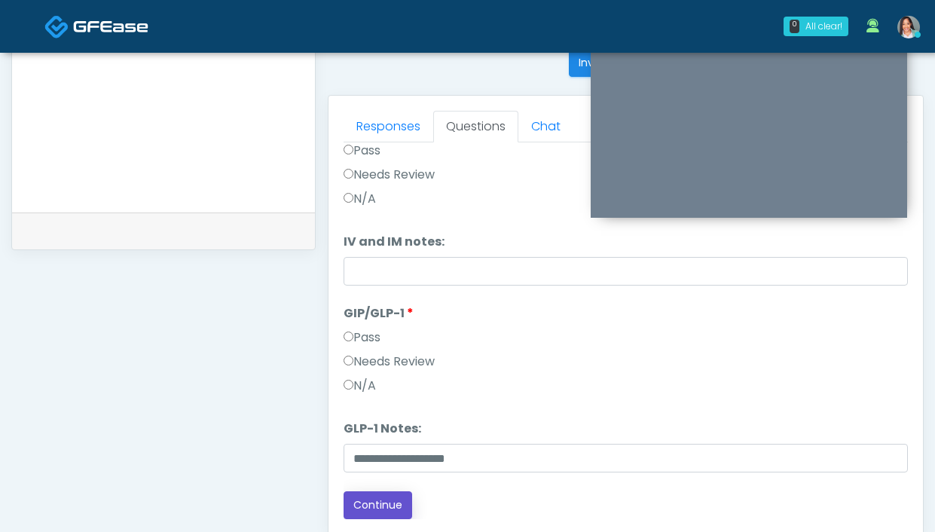
click at [374, 501] on button "Continue" at bounding box center [378, 505] width 69 height 28
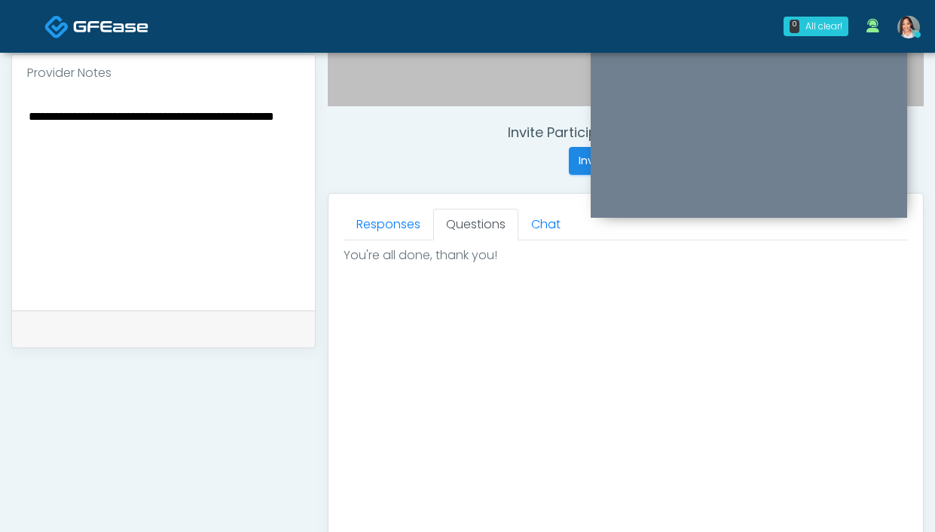
scroll to position [783, 0]
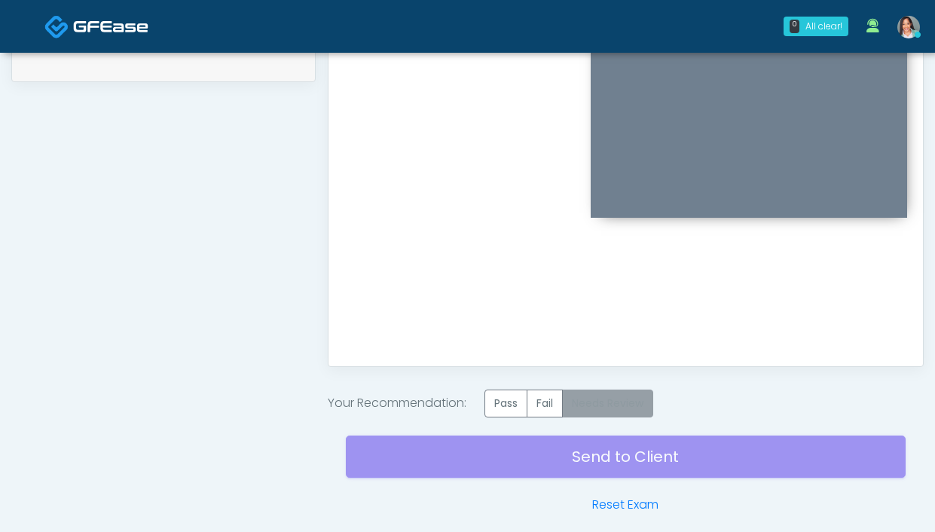
click at [581, 408] on label "Needs Review" at bounding box center [607, 403] width 91 height 28
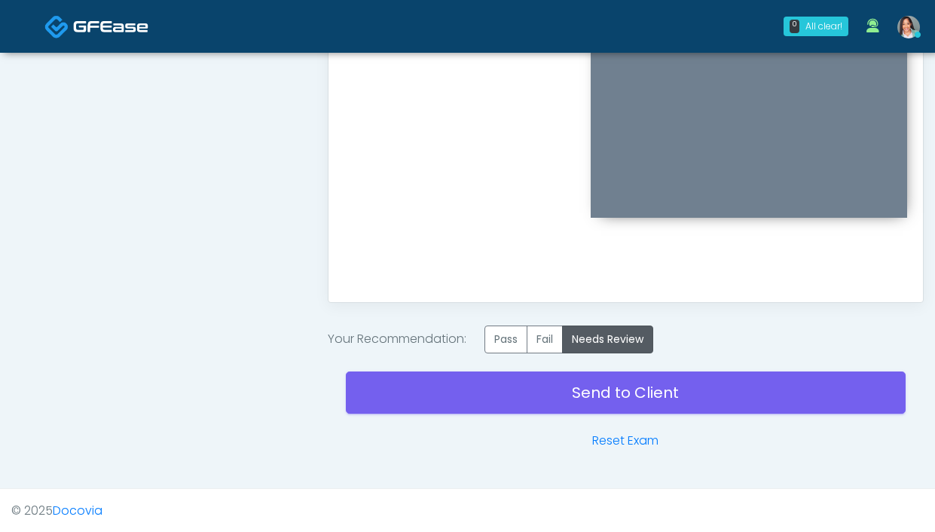
scroll to position [848, 0]
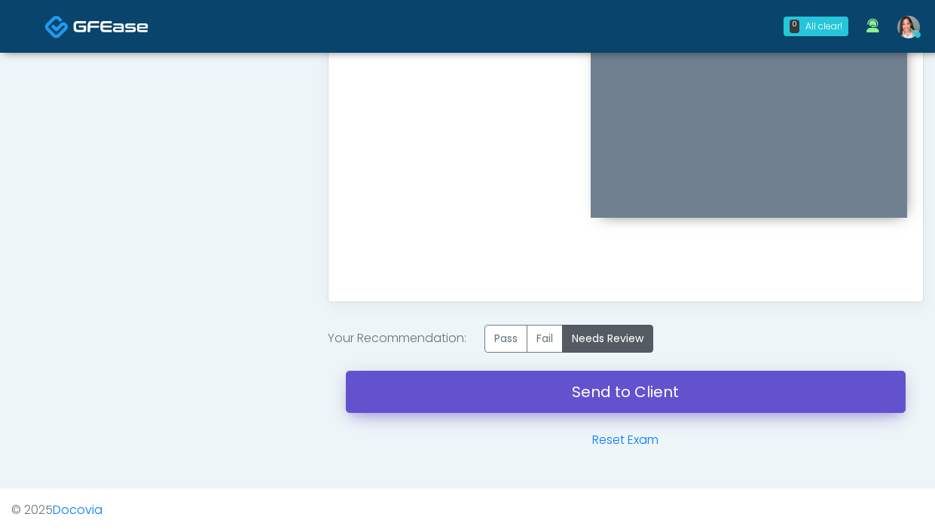
click at [430, 386] on link "Send to Client" at bounding box center [626, 392] width 560 height 42
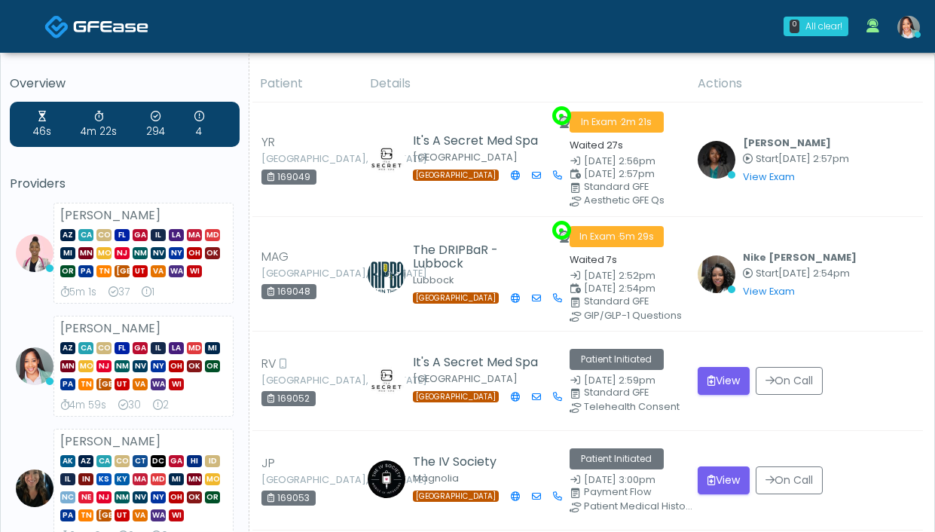
click at [900, 35] on img at bounding box center [908, 27] width 23 height 23
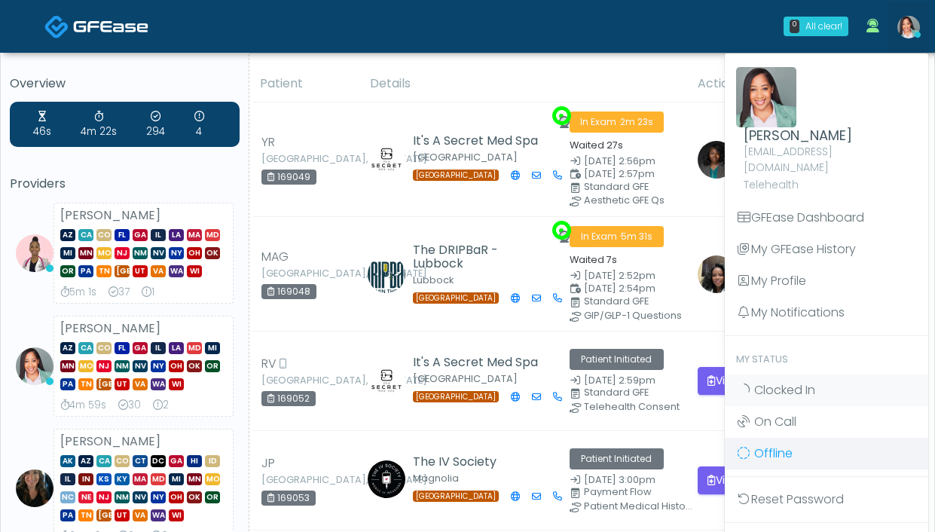
click at [834, 446] on link "Offline" at bounding box center [826, 454] width 203 height 32
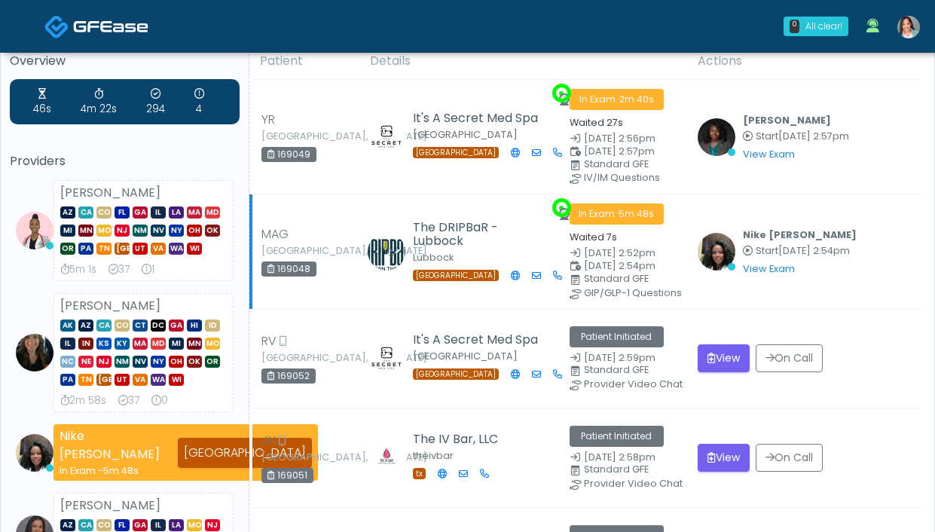
scroll to position [23, 0]
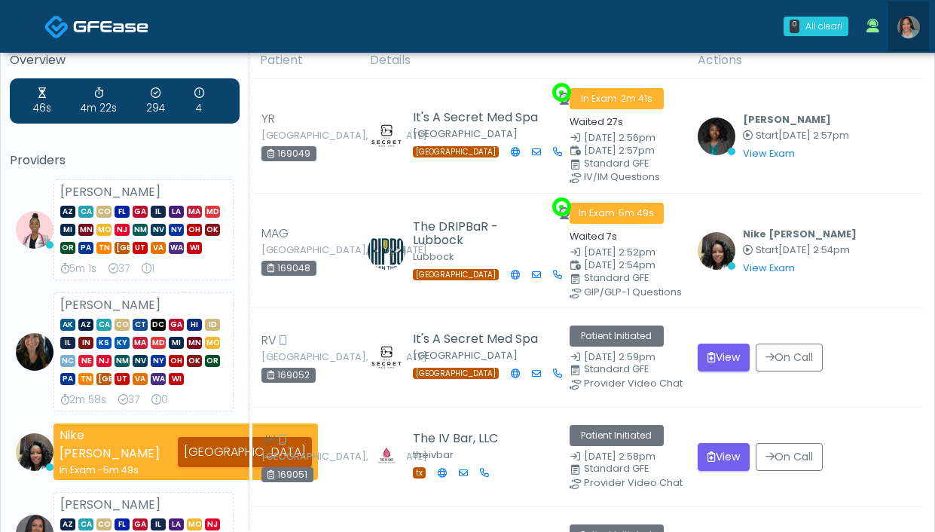
click at [910, 35] on img at bounding box center [908, 27] width 23 height 23
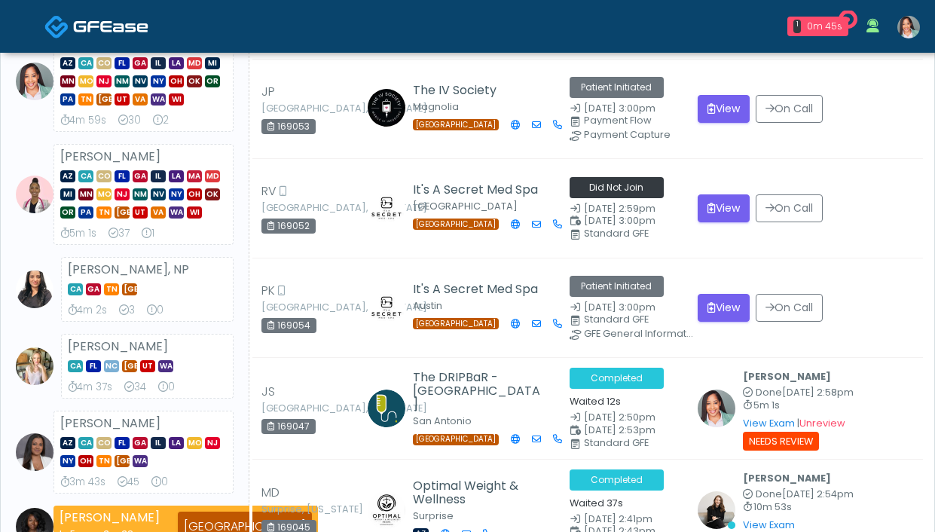
scroll to position [0, 0]
